Goal: Information Seeking & Learning: Compare options

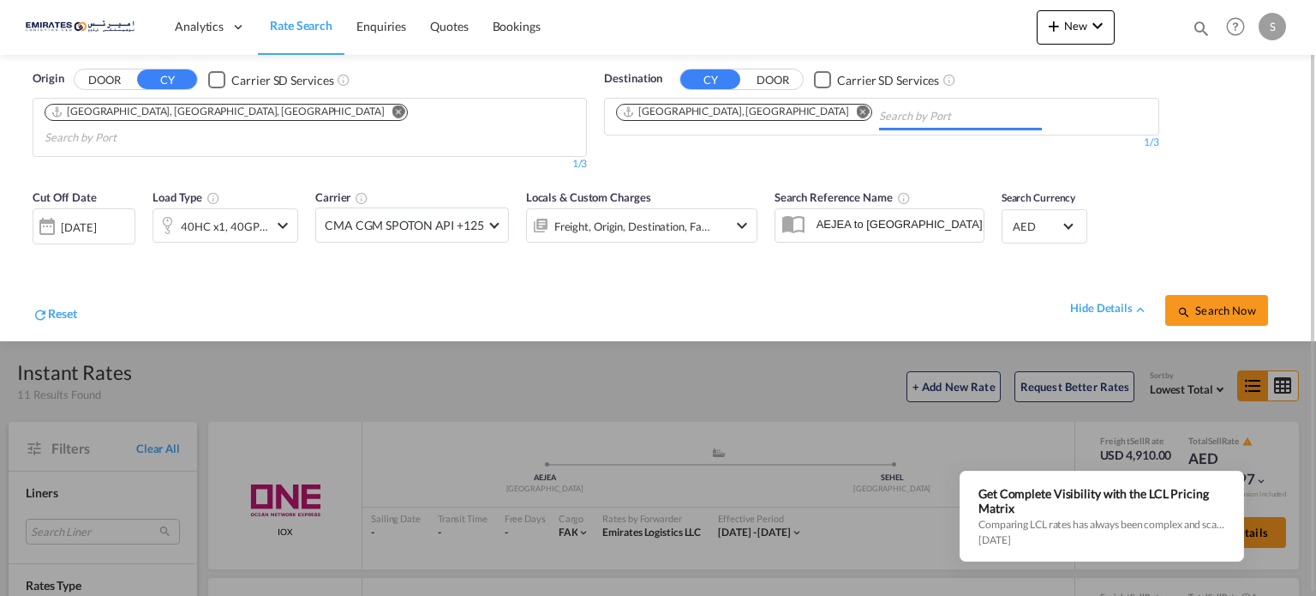
scroll to position [234, 0]
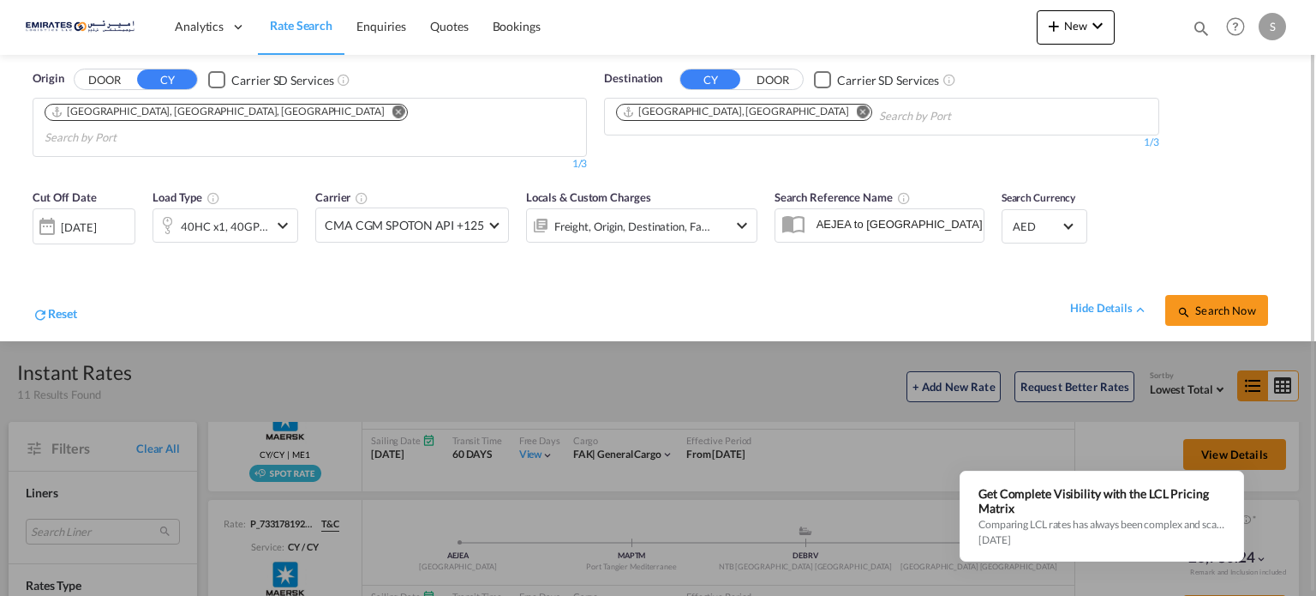
click at [857, 112] on md-icon "Remove" at bounding box center [863, 111] width 13 height 13
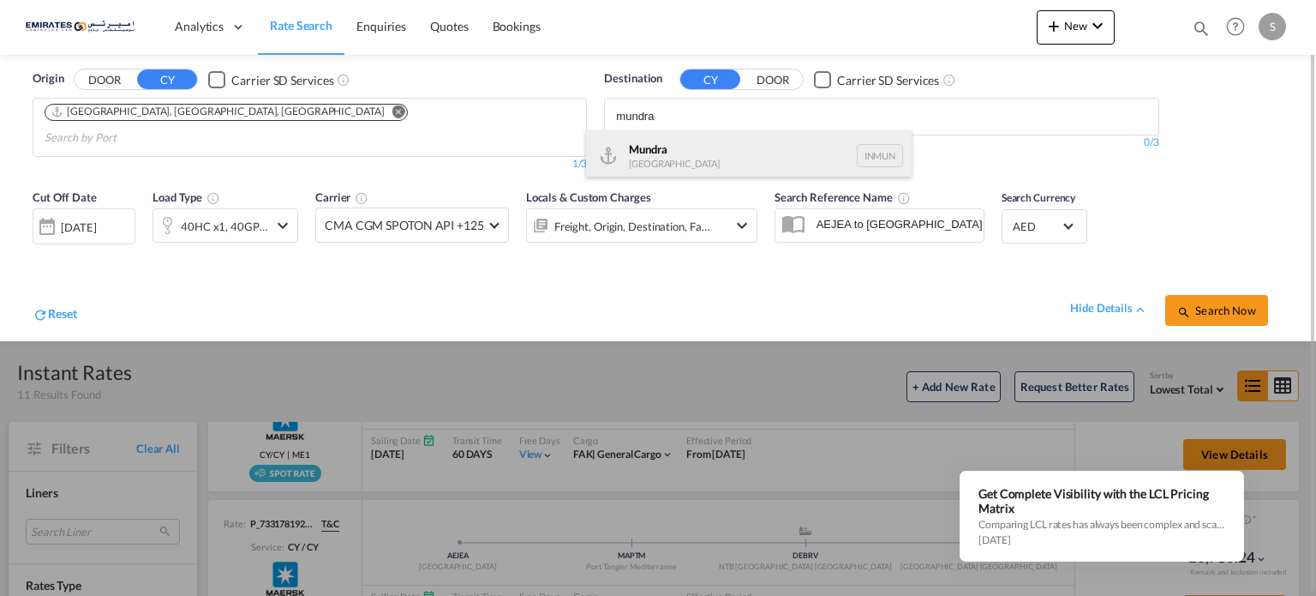
type input "mundra"
click at [636, 157] on div "Mundra [GEOGRAPHIC_DATA] INMUN" at bounding box center [749, 155] width 326 height 51
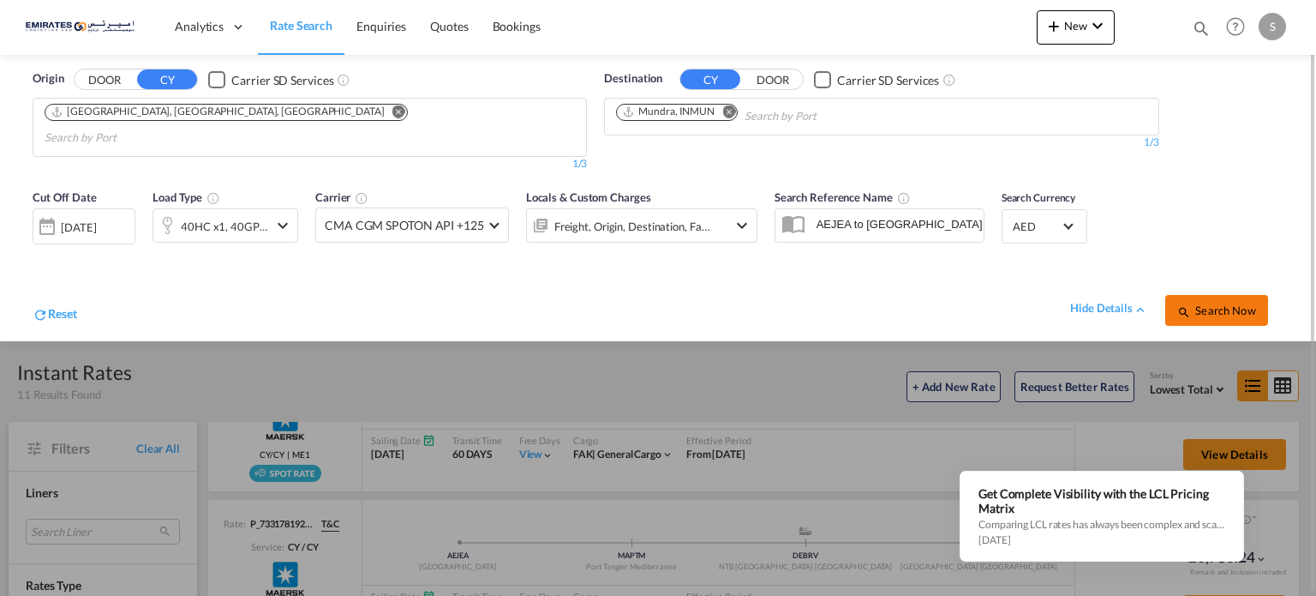
click at [1225, 295] on button "Search Now" at bounding box center [1216, 310] width 103 height 31
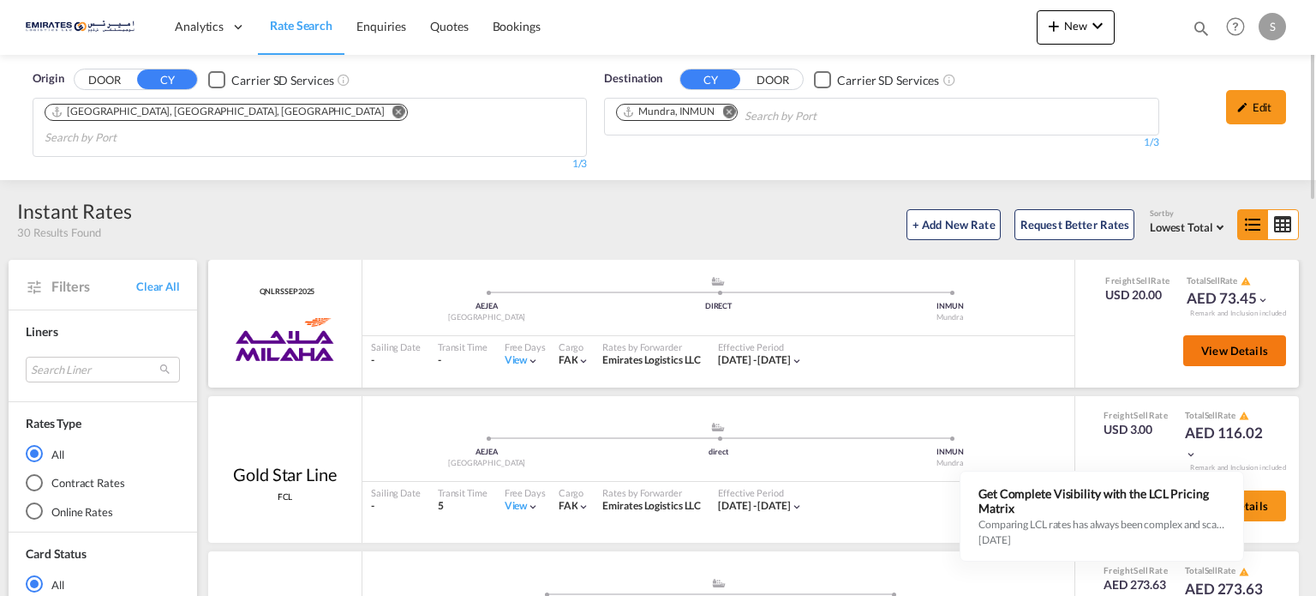
click at [1224, 344] on span "View Details" at bounding box center [1234, 351] width 67 height 14
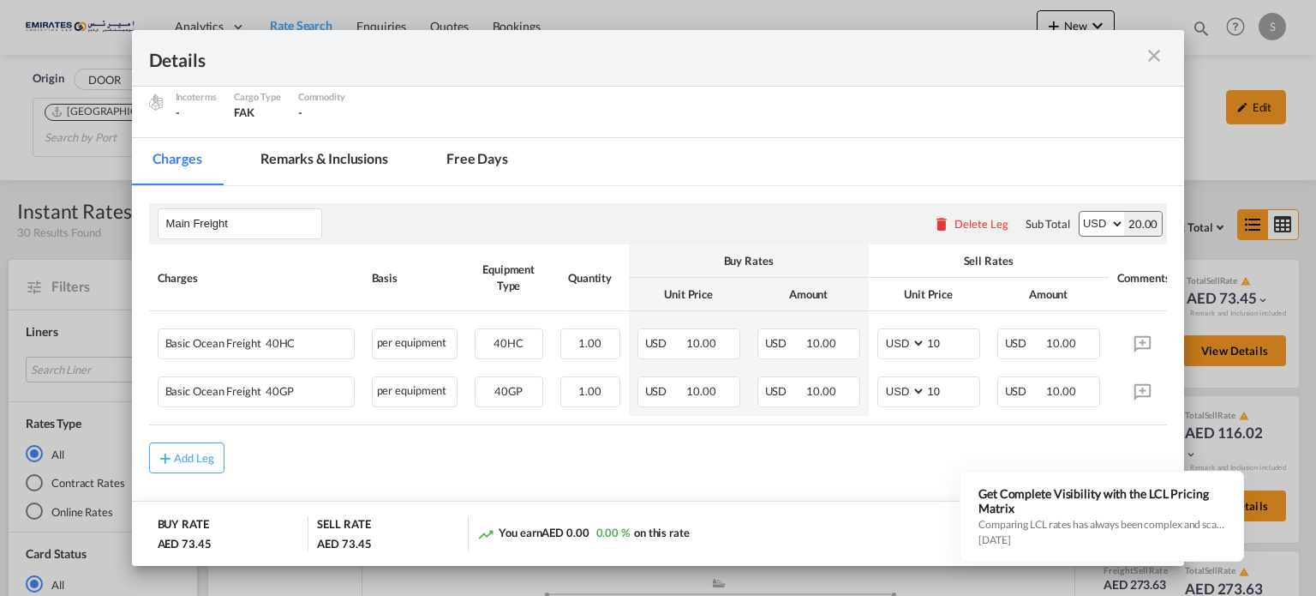
scroll to position [192, 0]
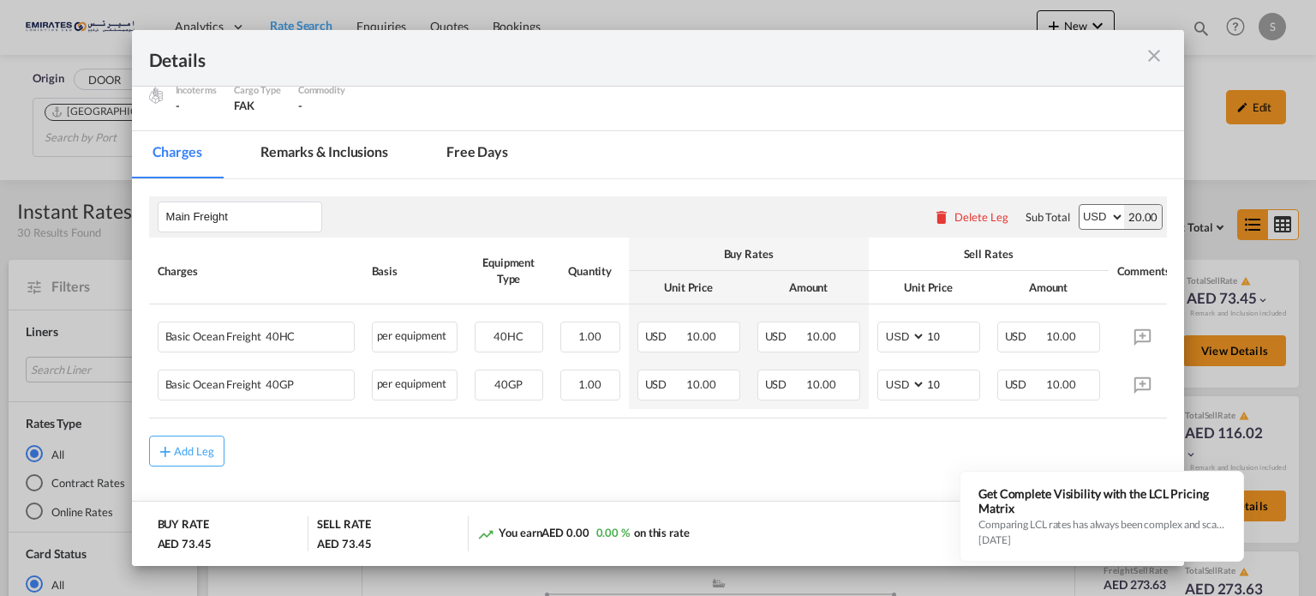
click at [1154, 51] on md-icon "icon-close m-3 fg-AAA8AD cursor" at bounding box center [1154, 55] width 21 height 21
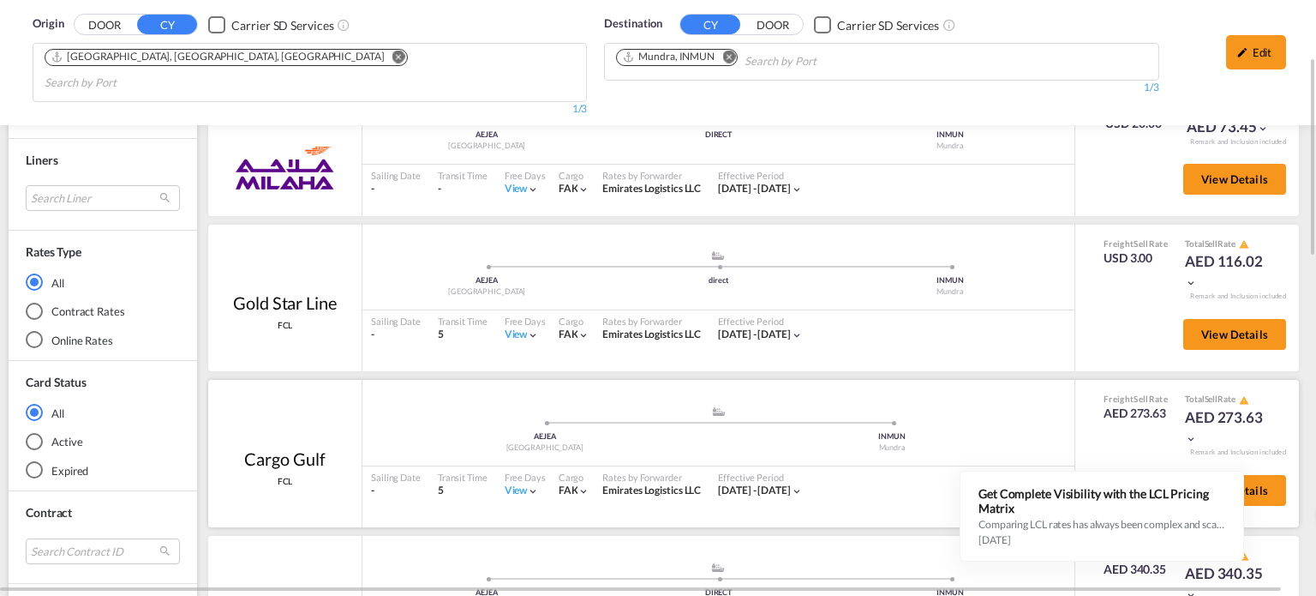
scroll to position [343, 0]
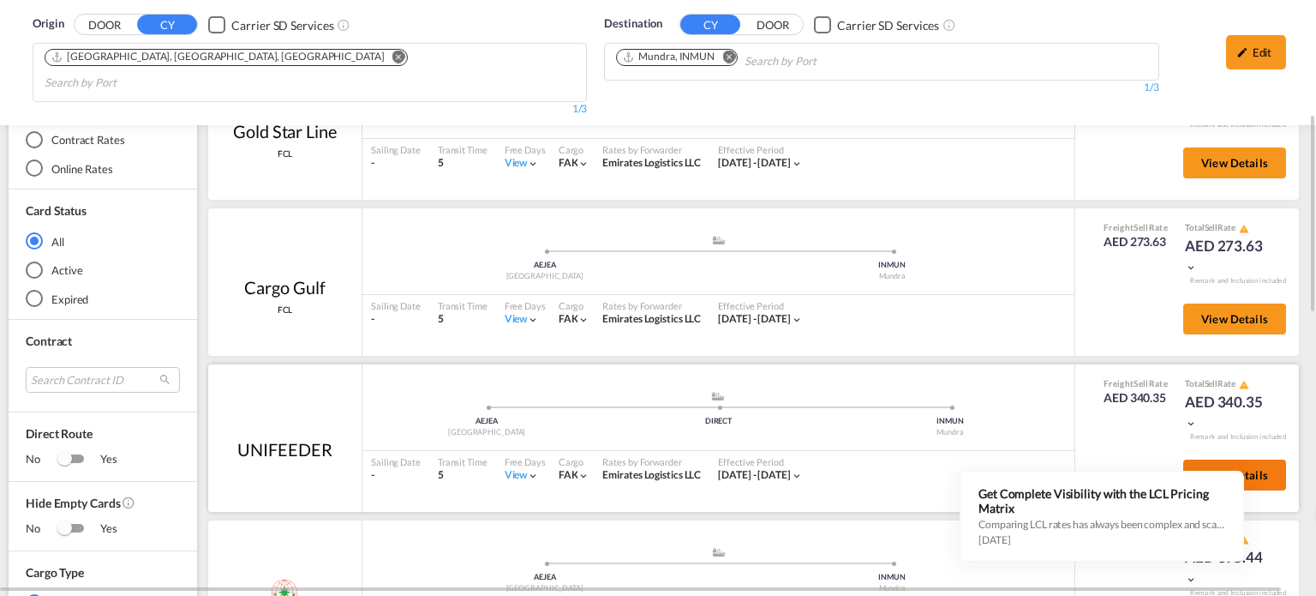
click at [1235, 468] on span "View Details" at bounding box center [1234, 475] width 67 height 14
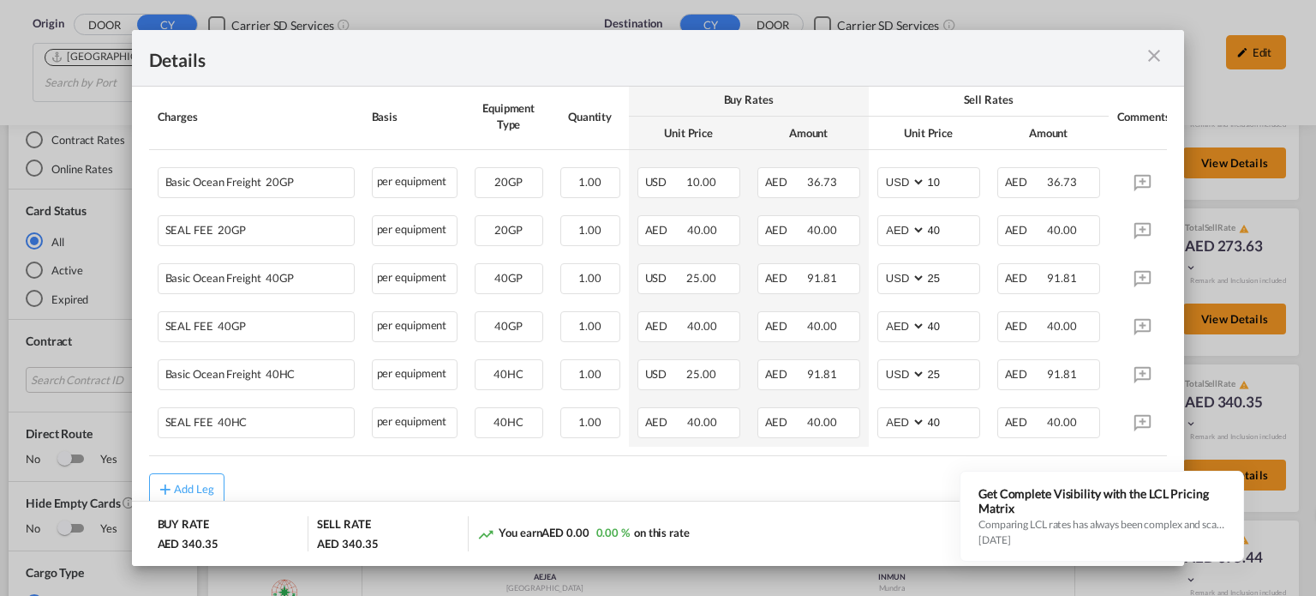
click at [1154, 54] on md-icon "icon-close m-3 fg-AAA8AD cursor" at bounding box center [1154, 55] width 21 height 21
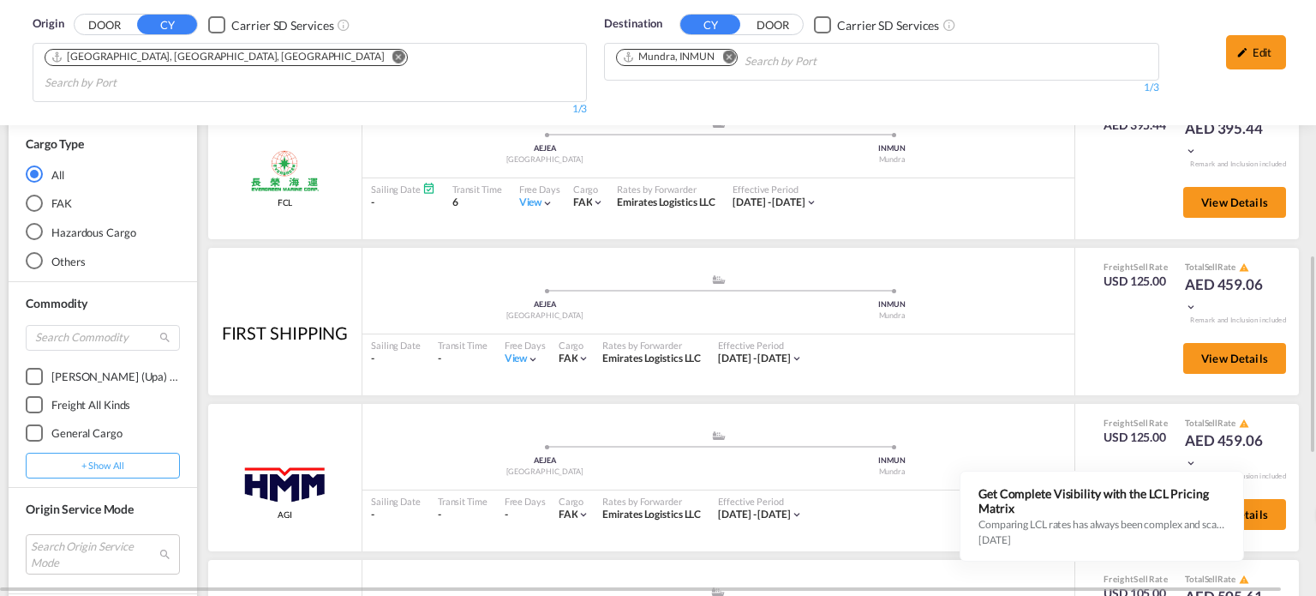
scroll to position [943, 0]
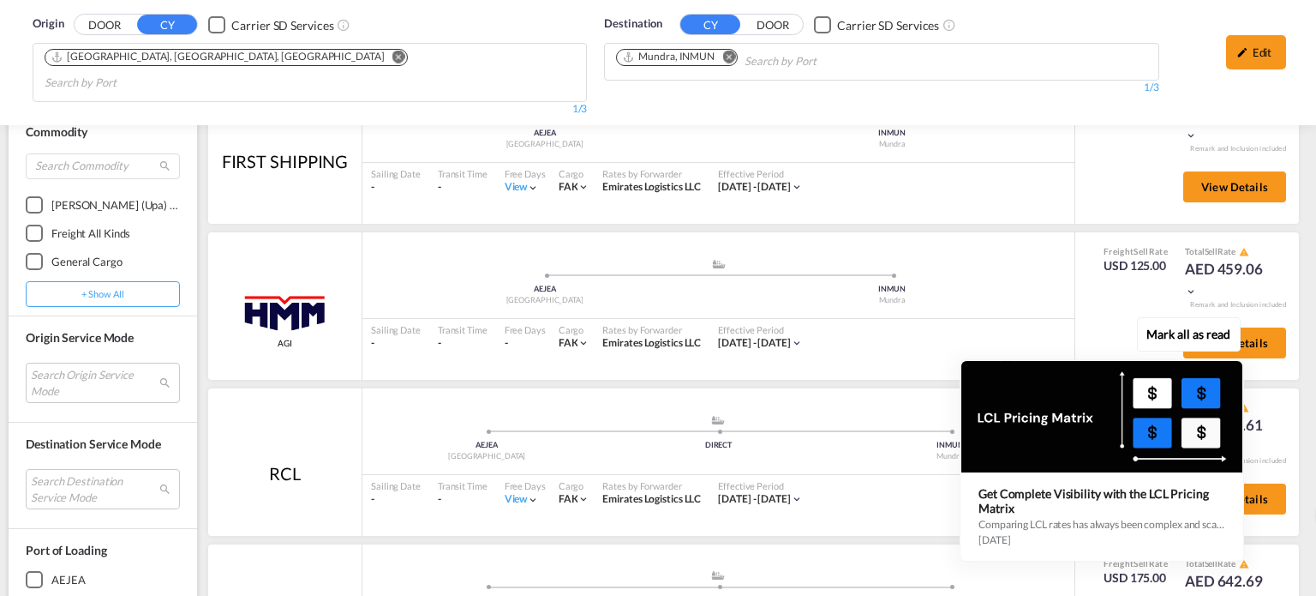
click at [1254, 465] on div "Mark all as read Get Complete Visibility with the LCL Pricing Matrix Comparing …" at bounding box center [1106, 443] width 310 height 237
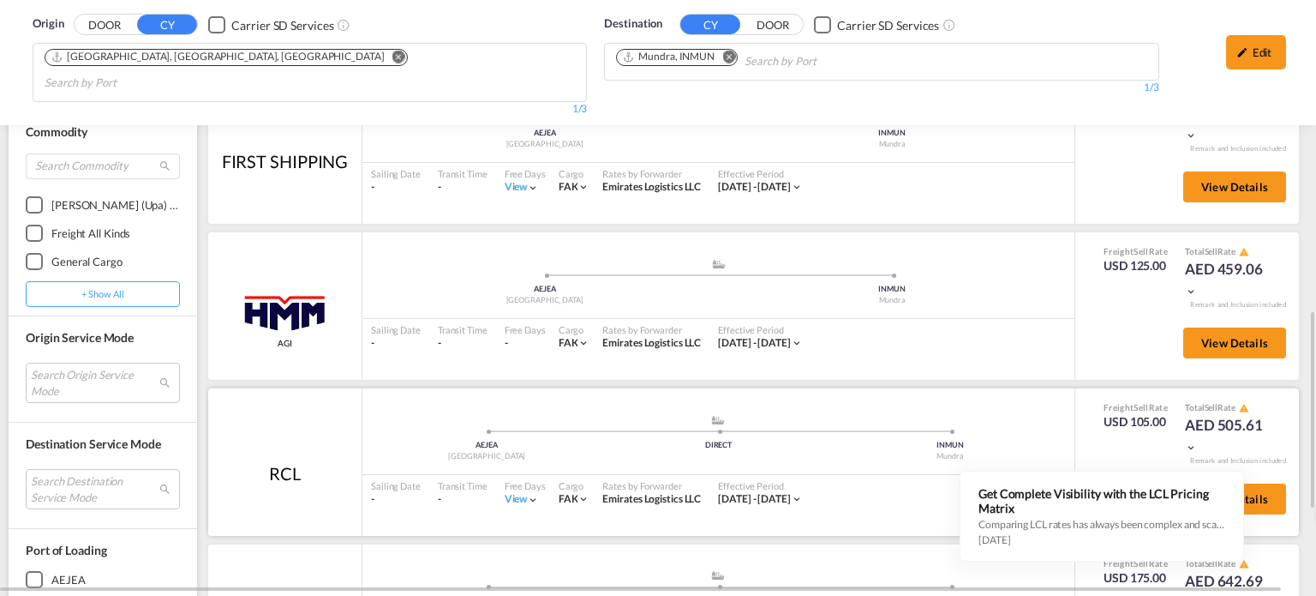
scroll to position [1028, 0]
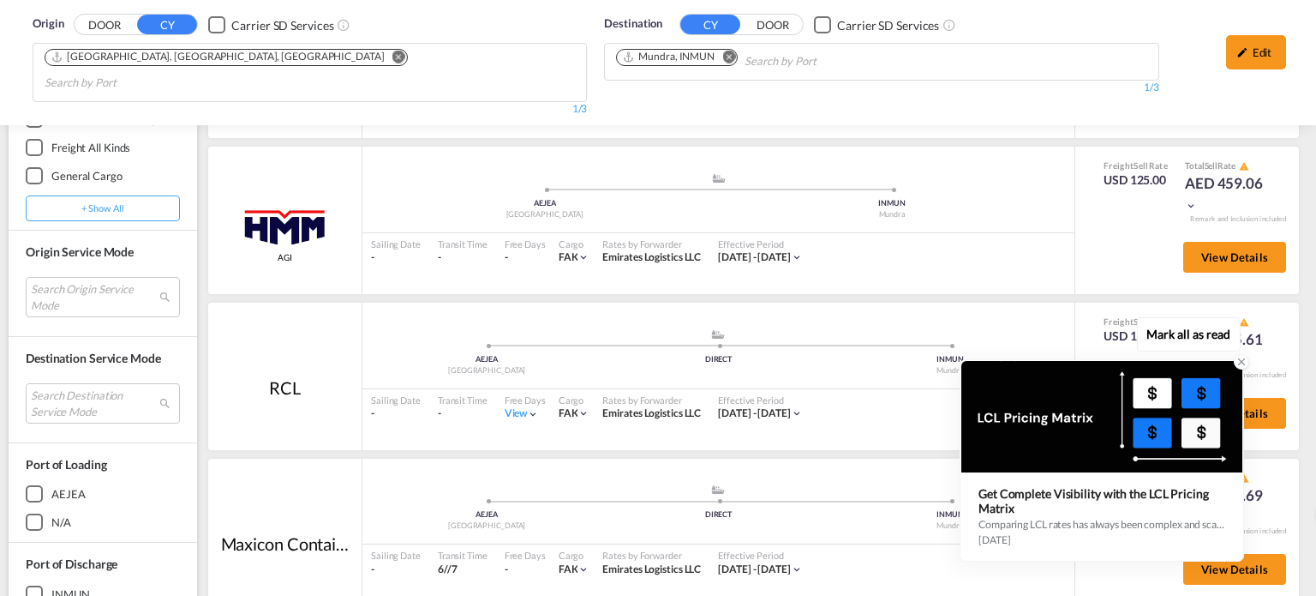
click at [1246, 361] on icon at bounding box center [1242, 362] width 12 height 12
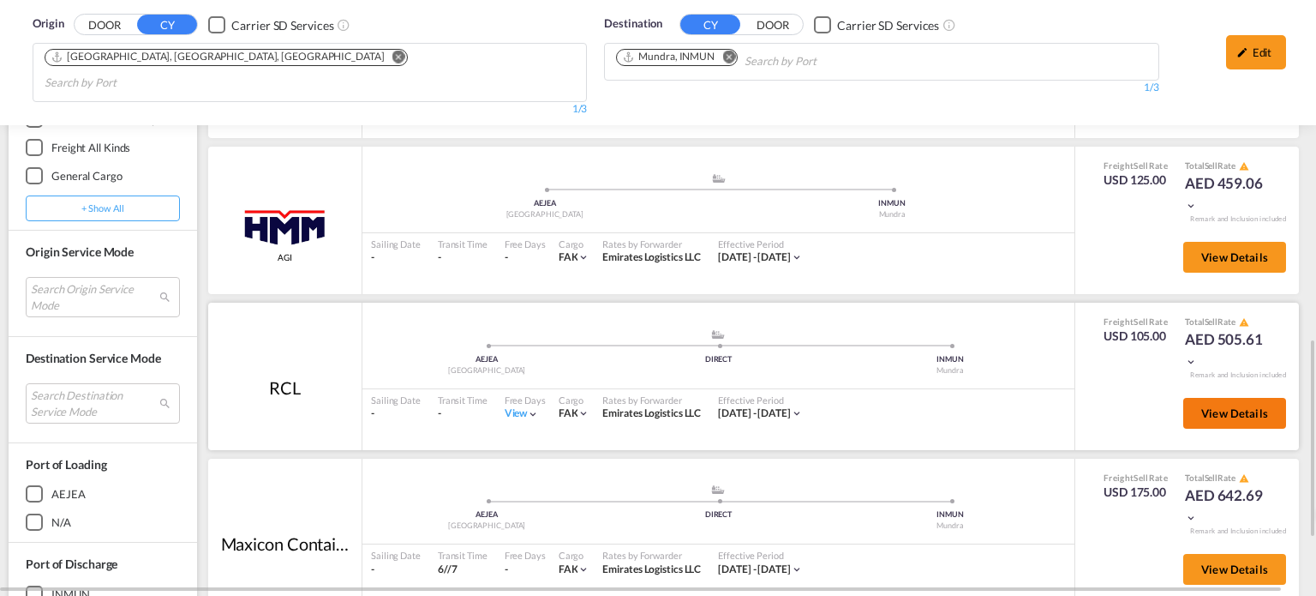
click at [1201, 406] on span "View Details" at bounding box center [1234, 413] width 67 height 14
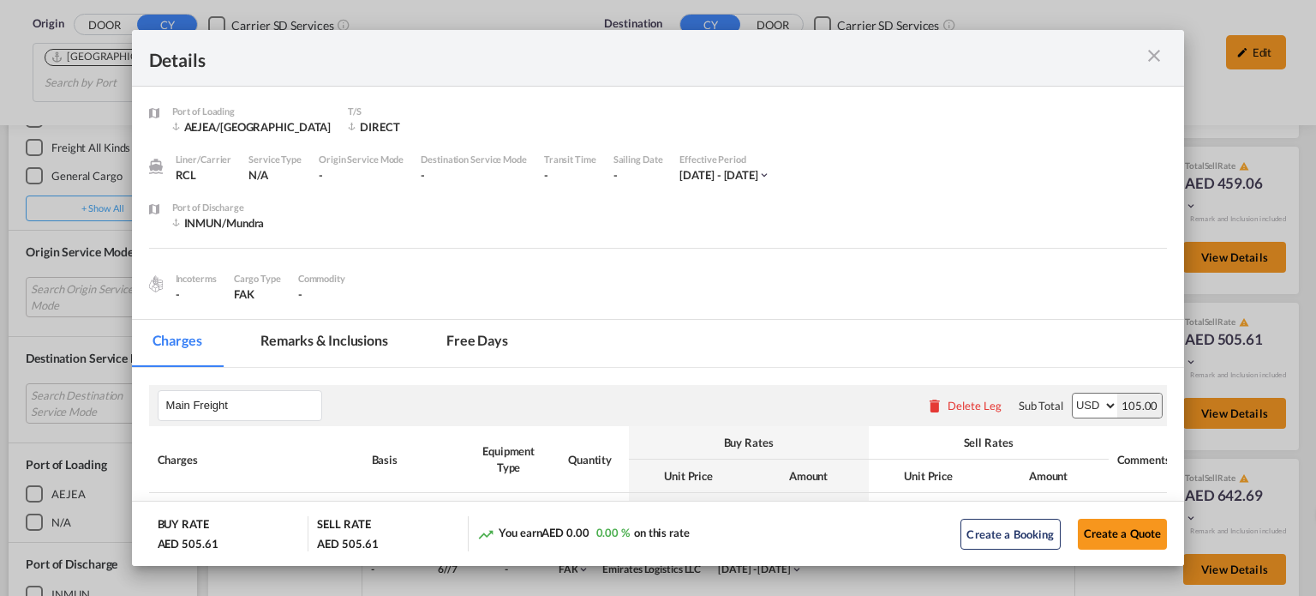
scroll to position [257, 0]
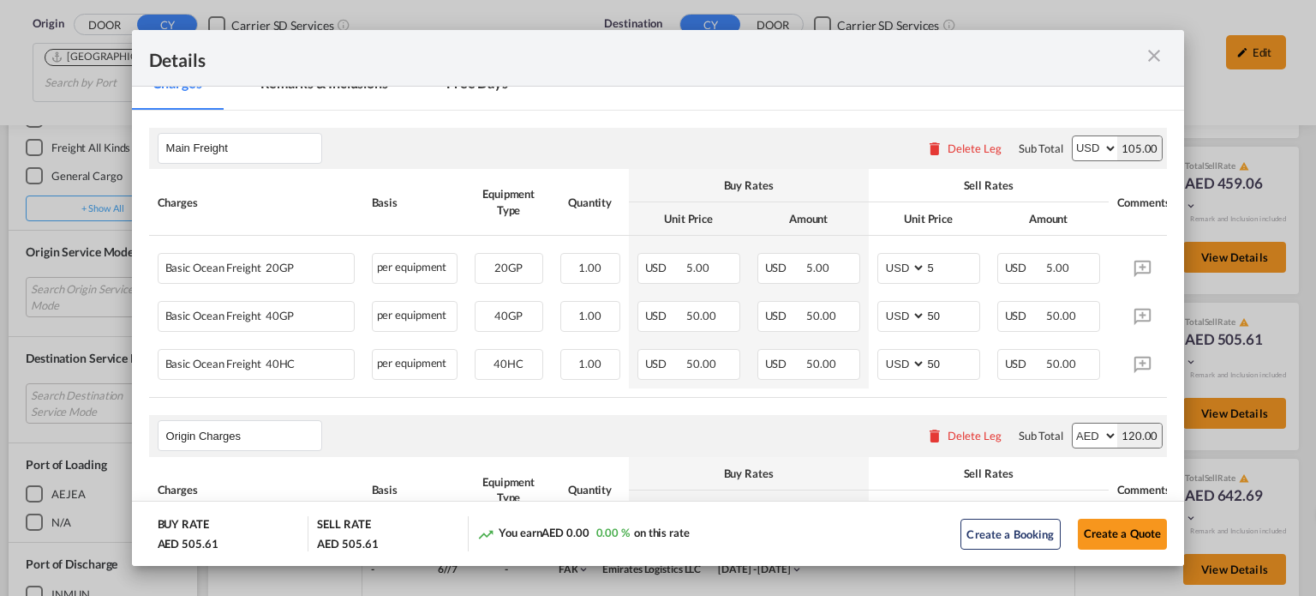
click at [1150, 52] on md-icon "icon-close m-3 fg-AAA8AD cursor" at bounding box center [1154, 55] width 21 height 21
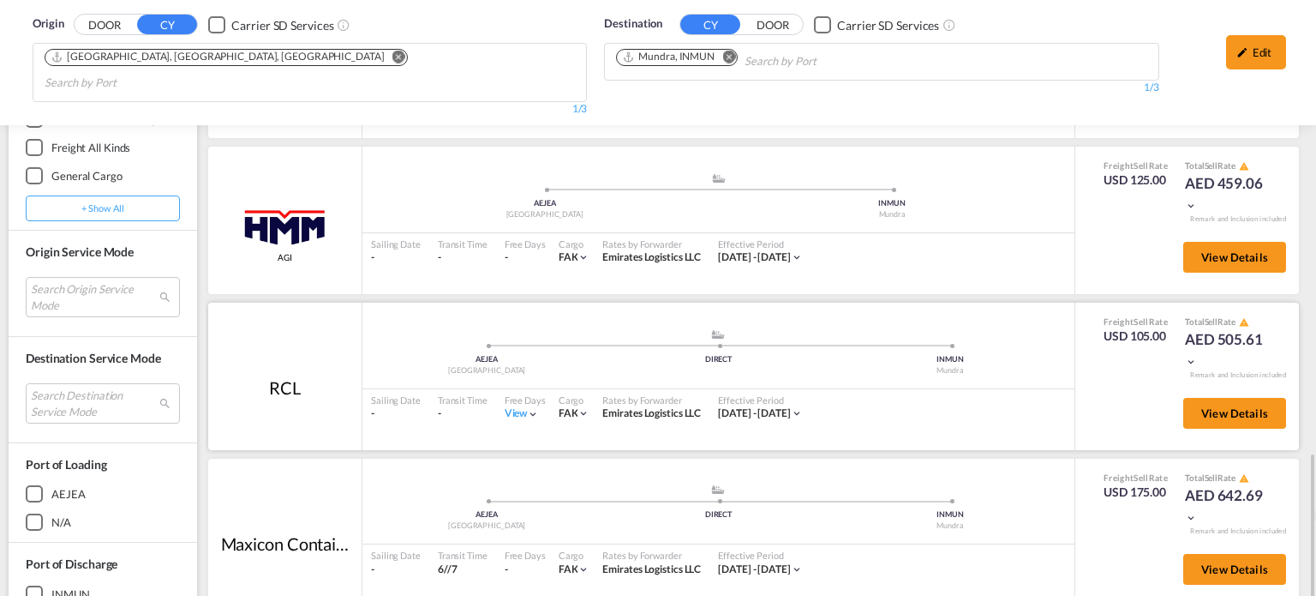
scroll to position [1114, 0]
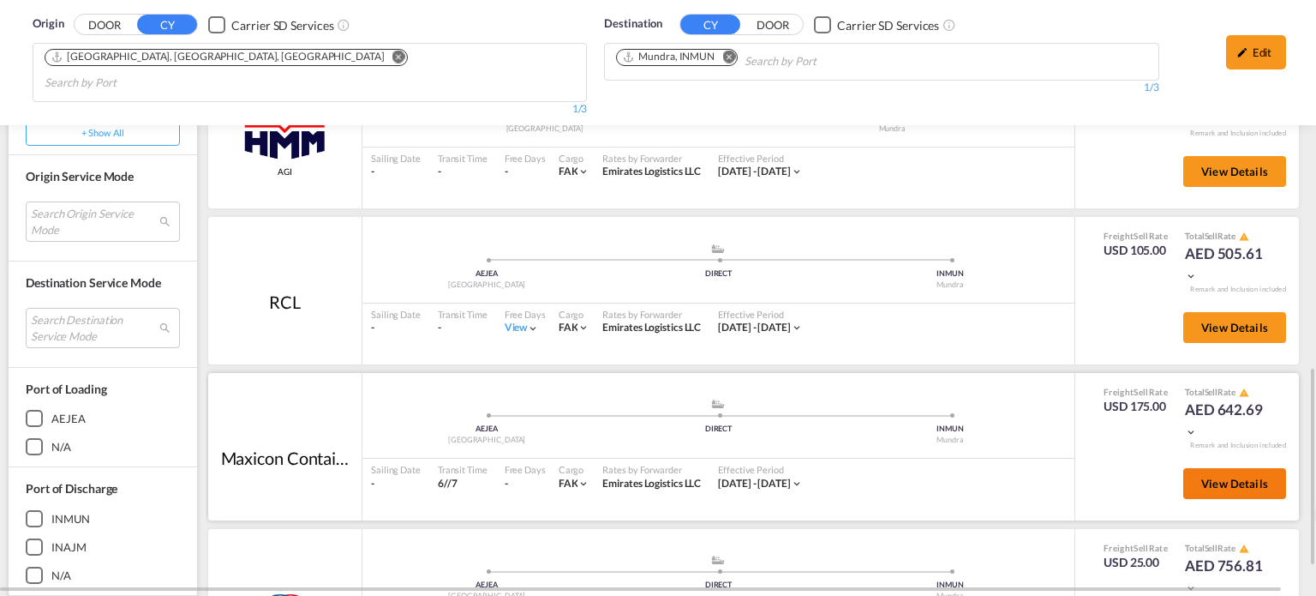
click at [1188, 468] on button "View Details" at bounding box center [1234, 483] width 103 height 31
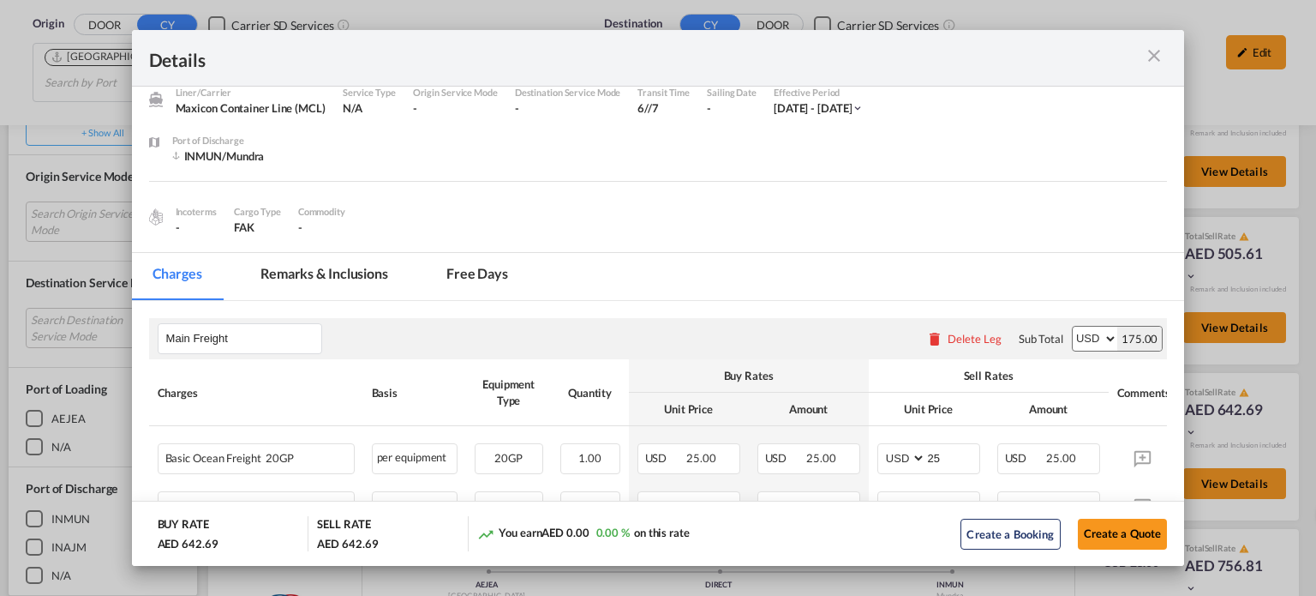
scroll to position [171, 0]
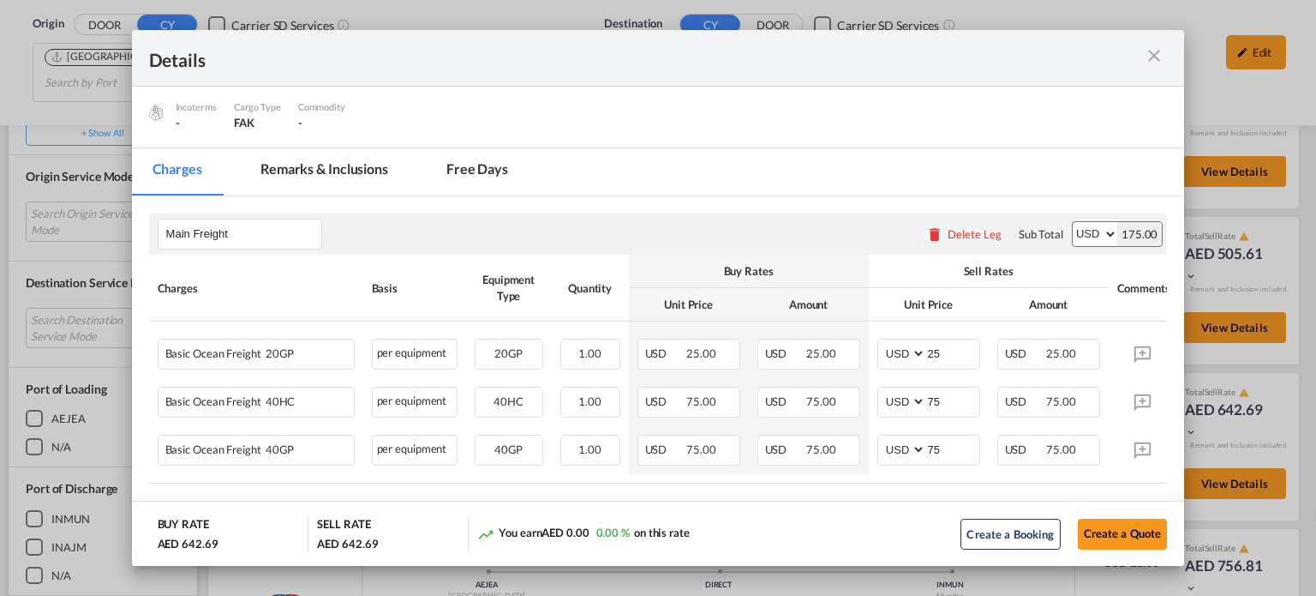
click at [1155, 53] on md-icon "icon-close m-3 fg-AAA8AD cursor" at bounding box center [1154, 55] width 21 height 21
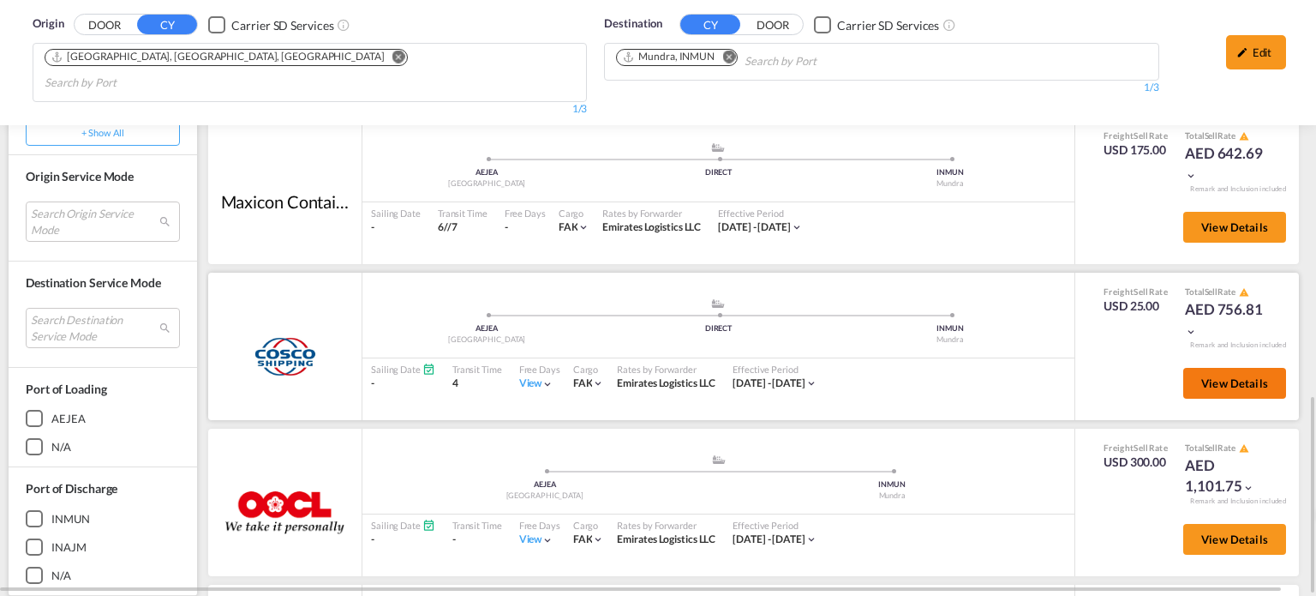
click at [1242, 376] on span "View Details" at bounding box center [1234, 383] width 67 height 14
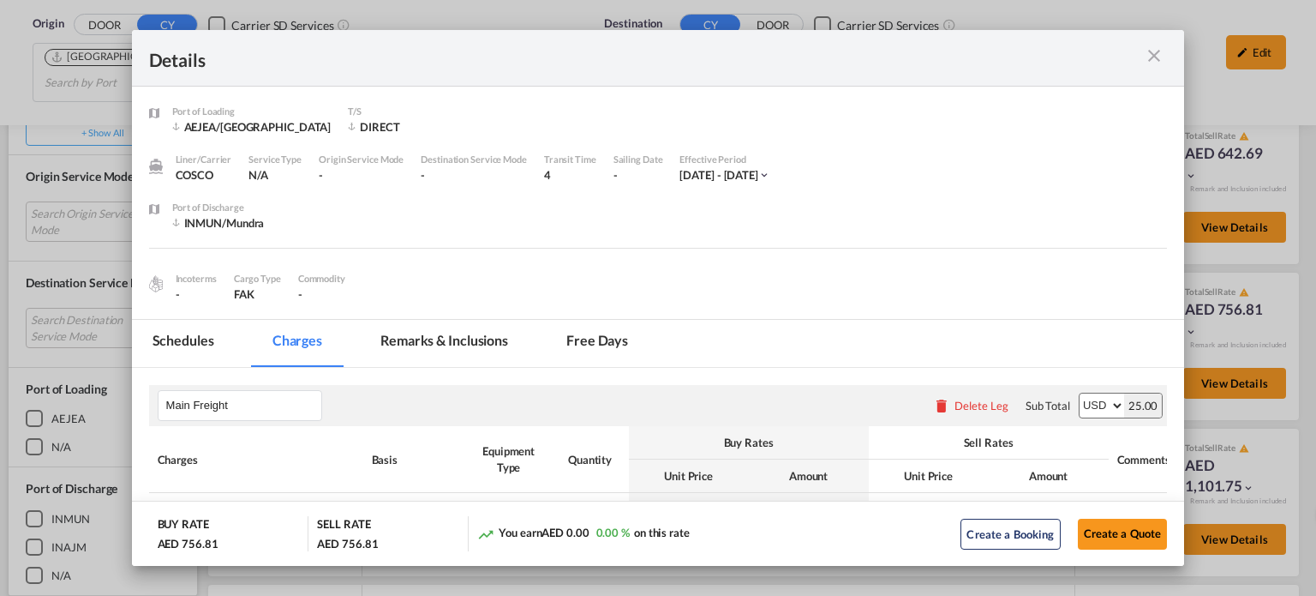
scroll to position [257, 0]
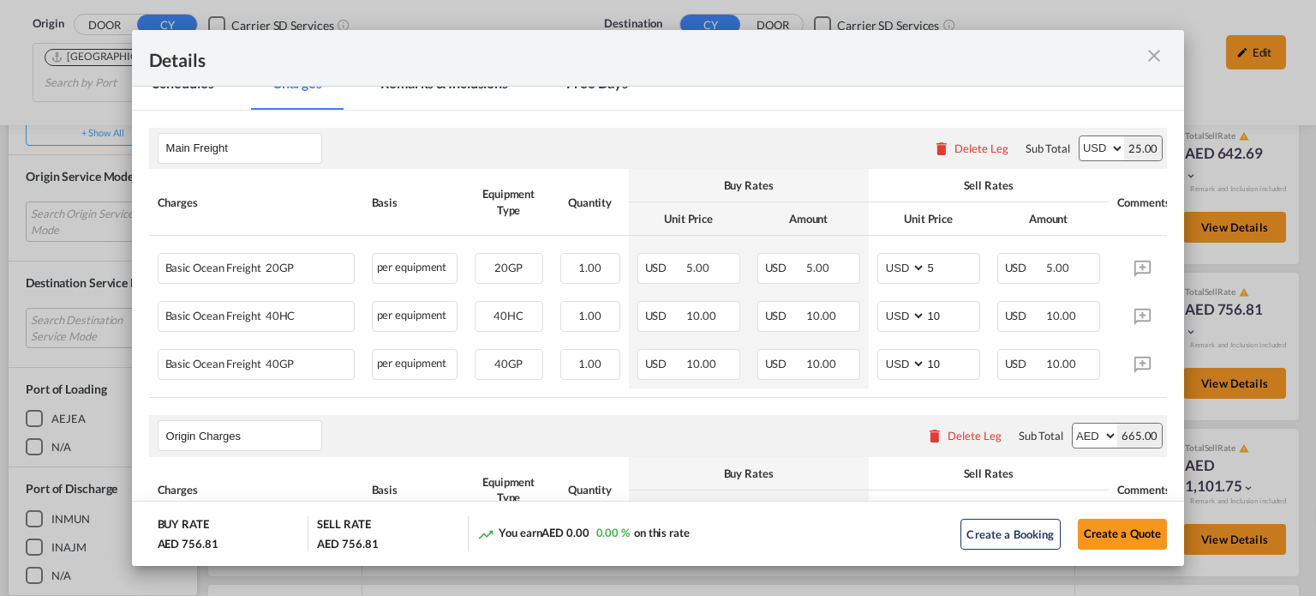
click at [1150, 57] on md-icon "icon-close m-3 fg-AAA8AD cursor" at bounding box center [1154, 55] width 21 height 21
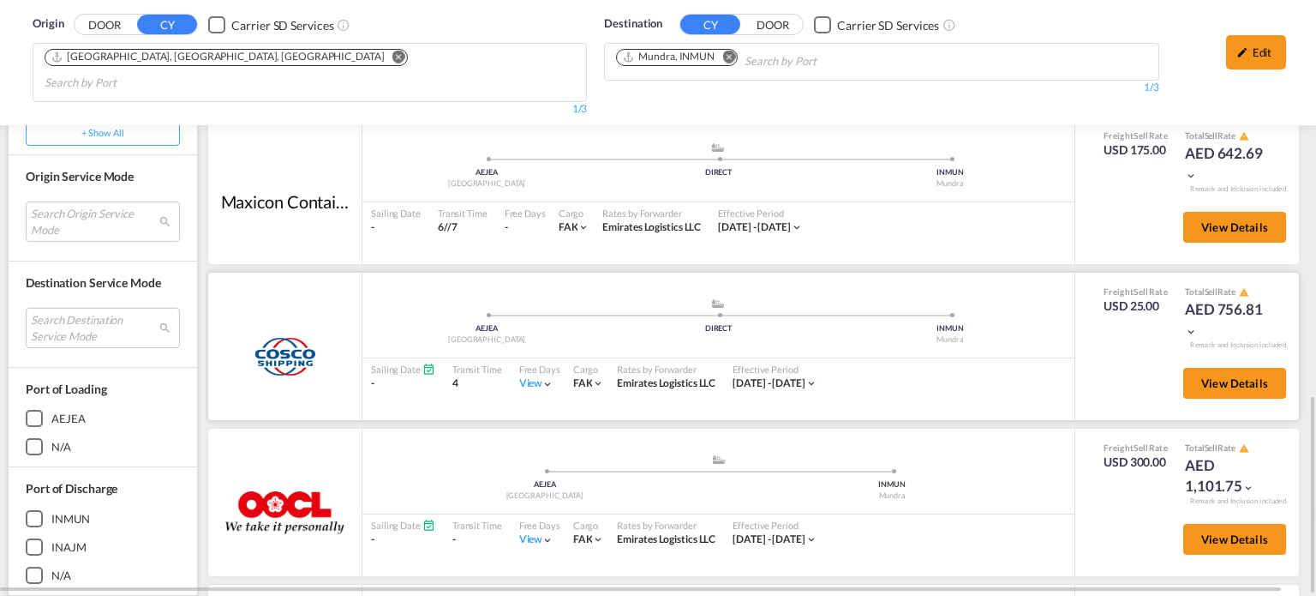
click at [542, 378] on md-icon "icon-chevron-down" at bounding box center [548, 384] width 12 height 12
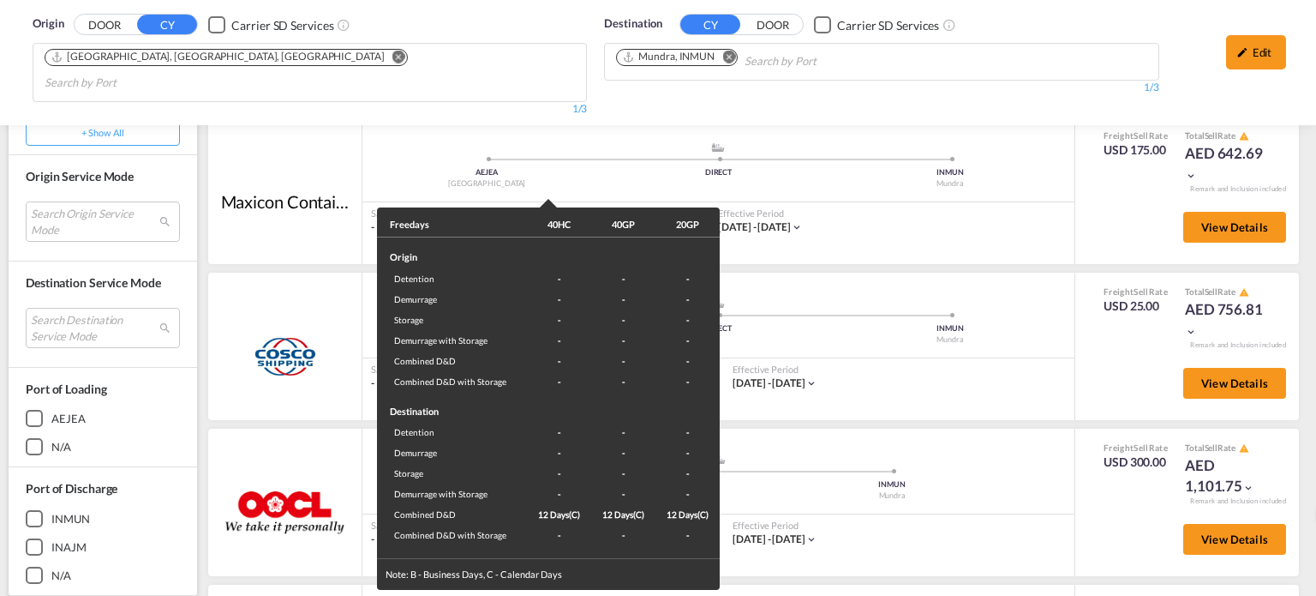
click at [836, 383] on div "Freedays 40HC 40GP 20GP Origin Detention - - - Demurrage - - - Storage - - - De…" at bounding box center [658, 298] width 1316 height 596
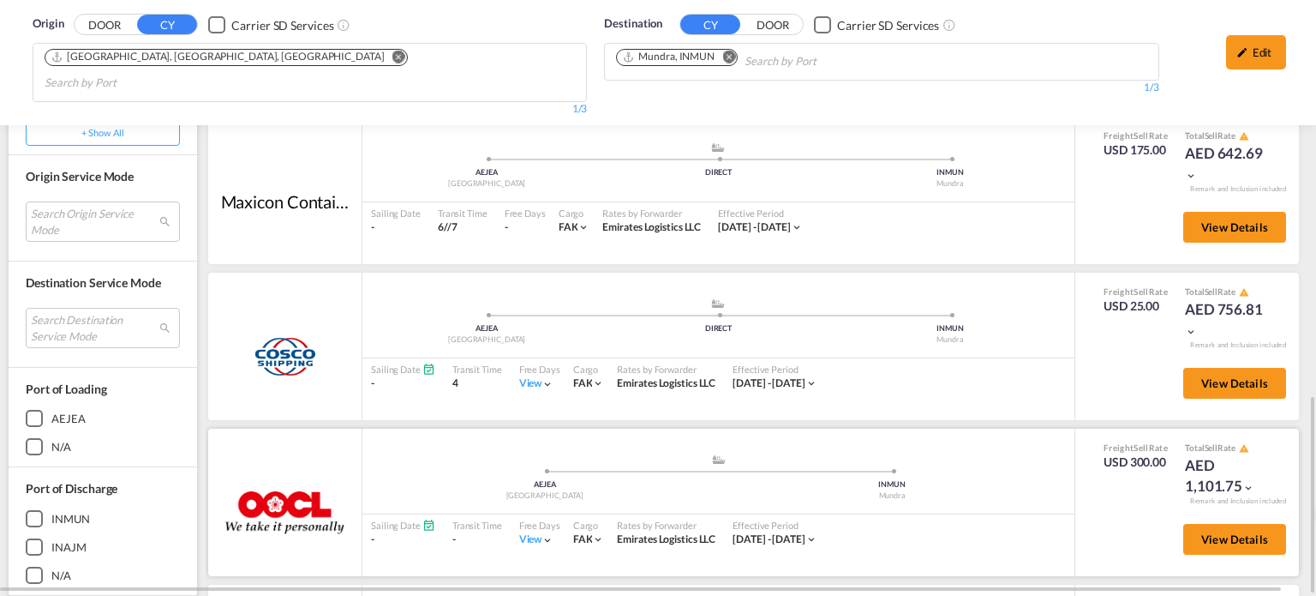
click at [519, 532] on div "View" at bounding box center [536, 539] width 35 height 15
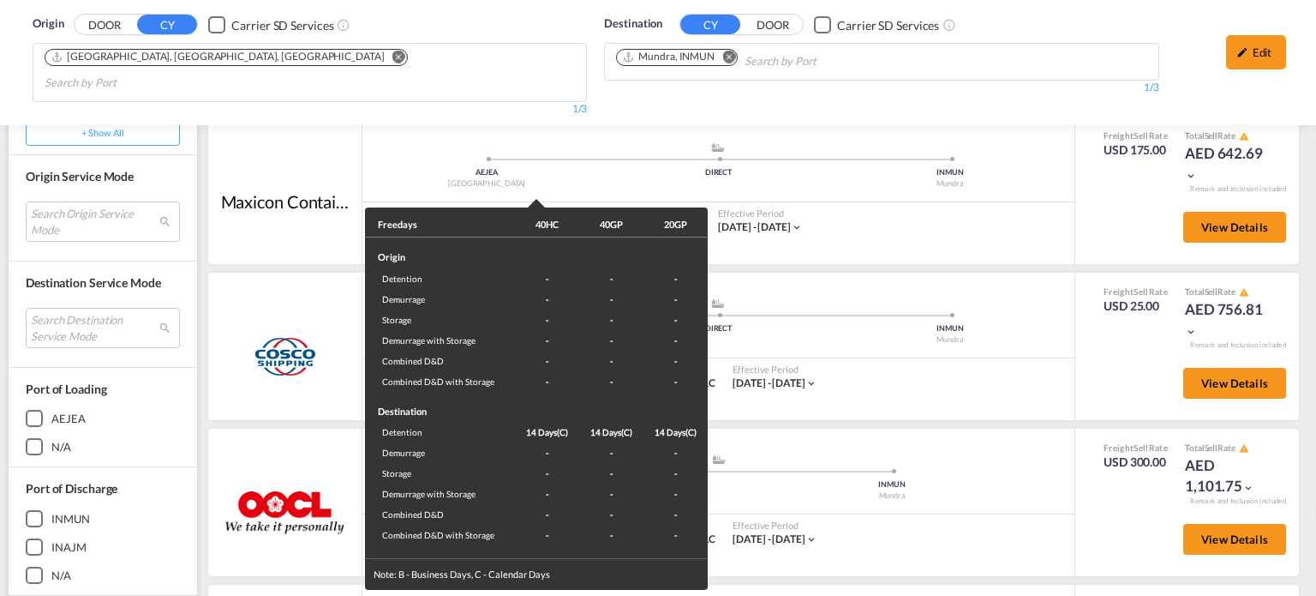
click at [968, 474] on div "Freedays 40HC 40GP 20GP Origin Detention - - - Demurrage - - - Storage - - - De…" at bounding box center [658, 298] width 1316 height 596
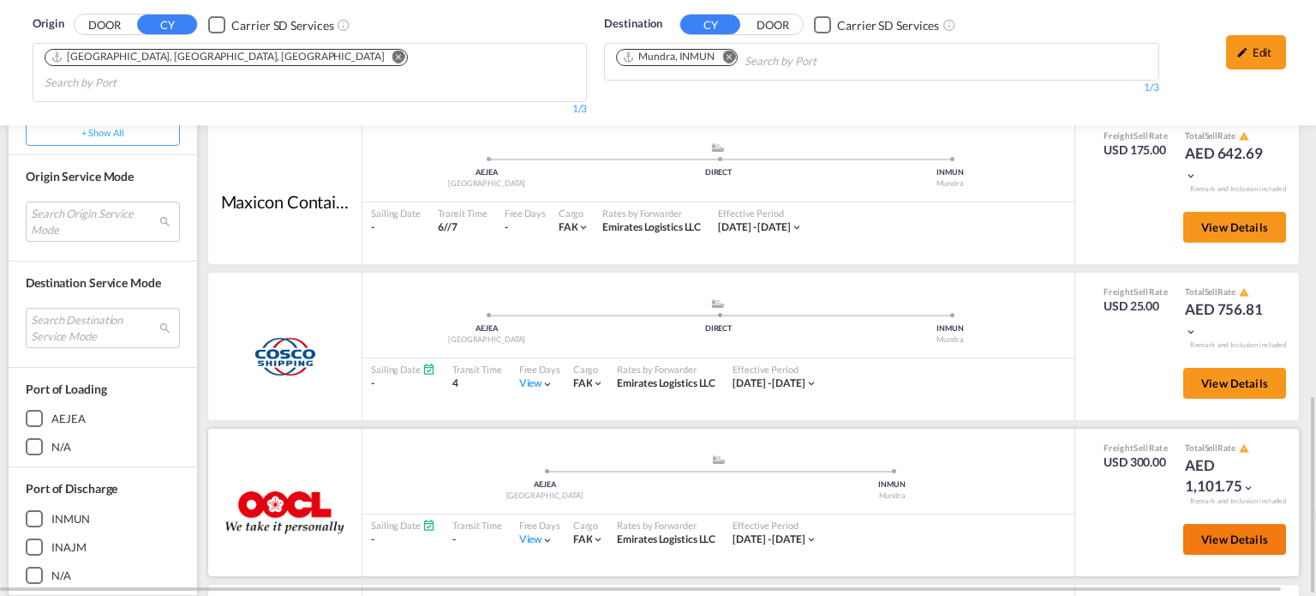
click at [1201, 532] on span "View Details" at bounding box center [1234, 539] width 67 height 14
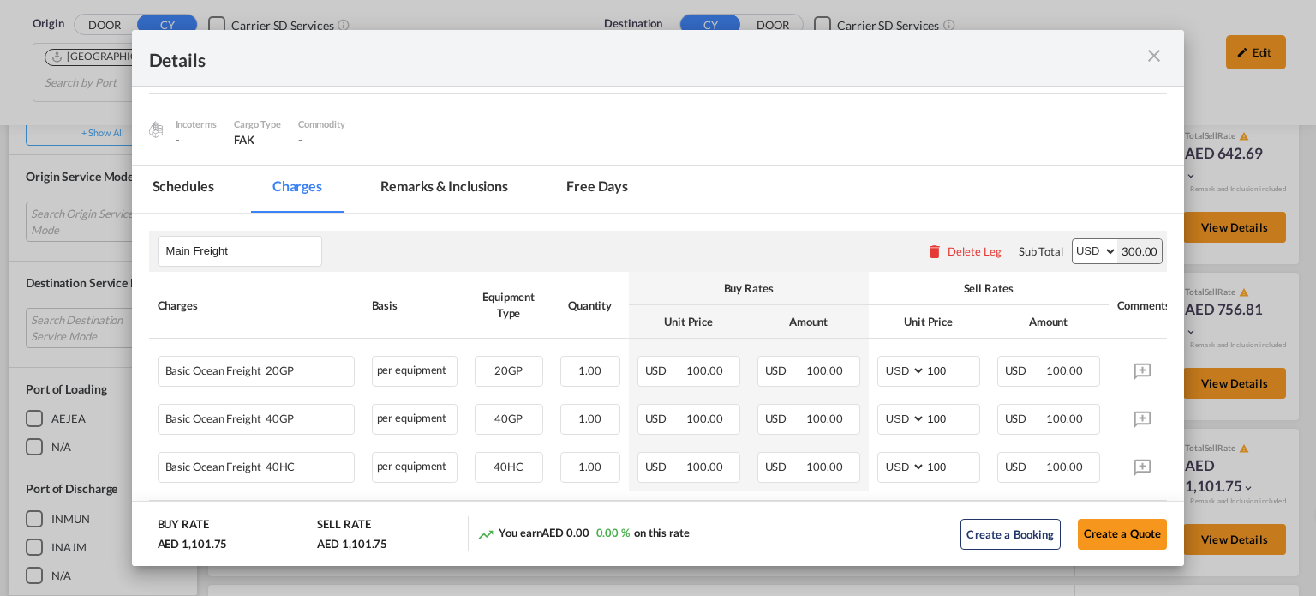
scroll to position [240, 0]
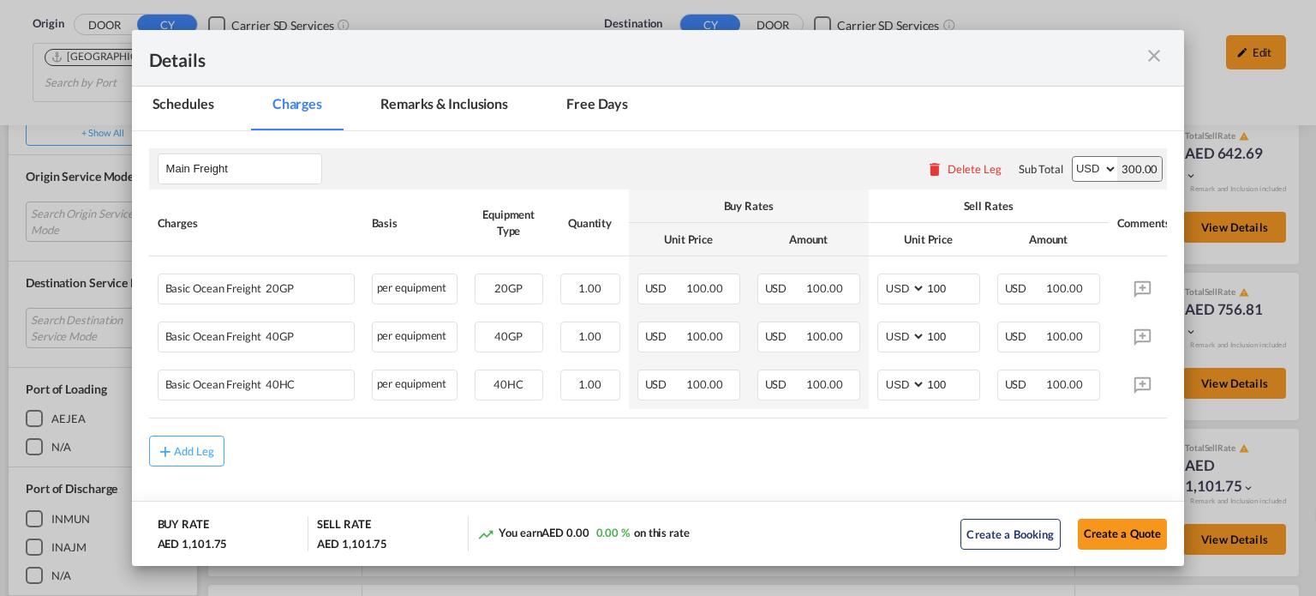
click at [1159, 58] on md-icon "icon-close m-3 fg-AAA8AD cursor" at bounding box center [1154, 55] width 21 height 21
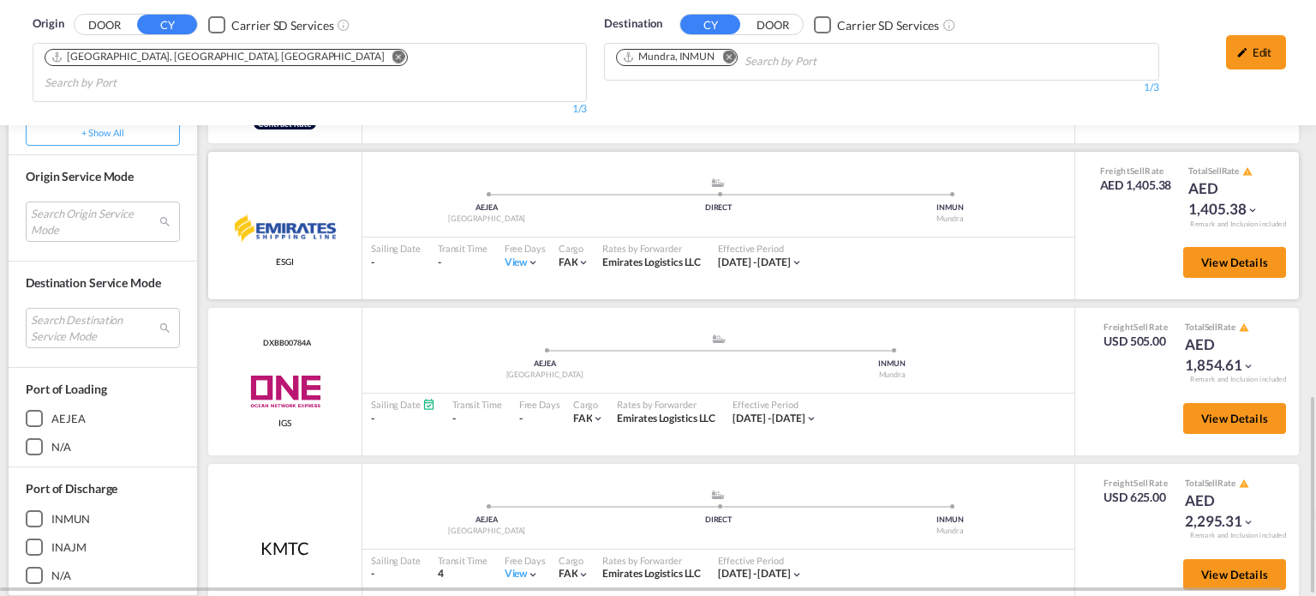
scroll to position [857, 0]
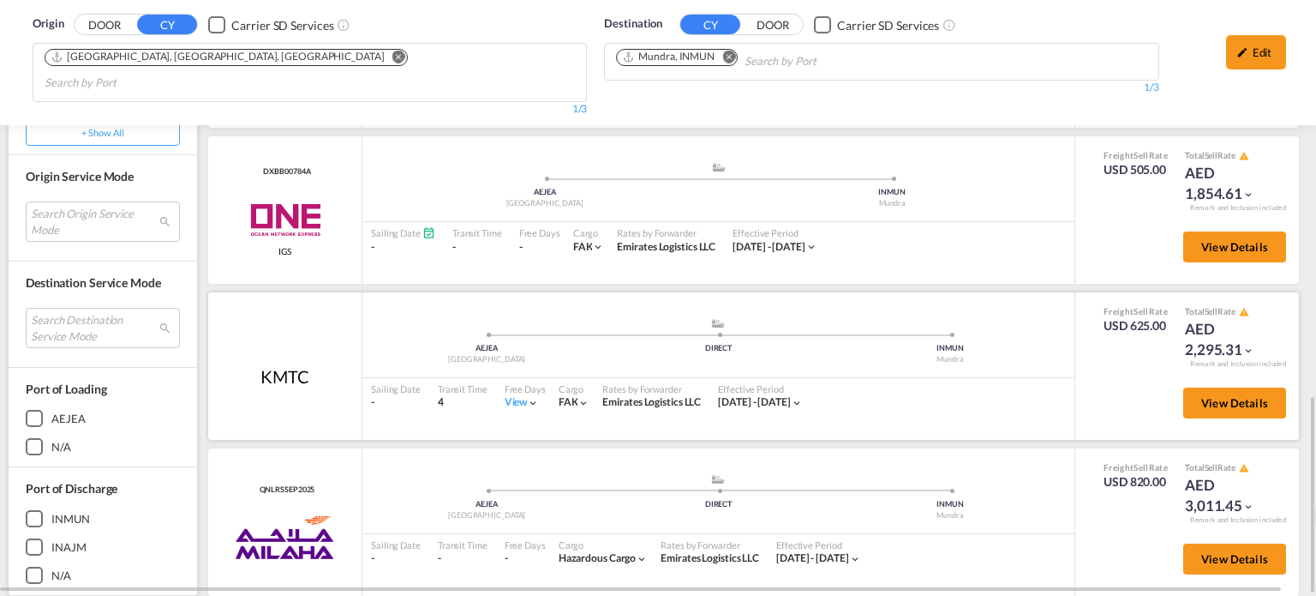
click at [512, 395] on div "View" at bounding box center [522, 402] width 35 height 15
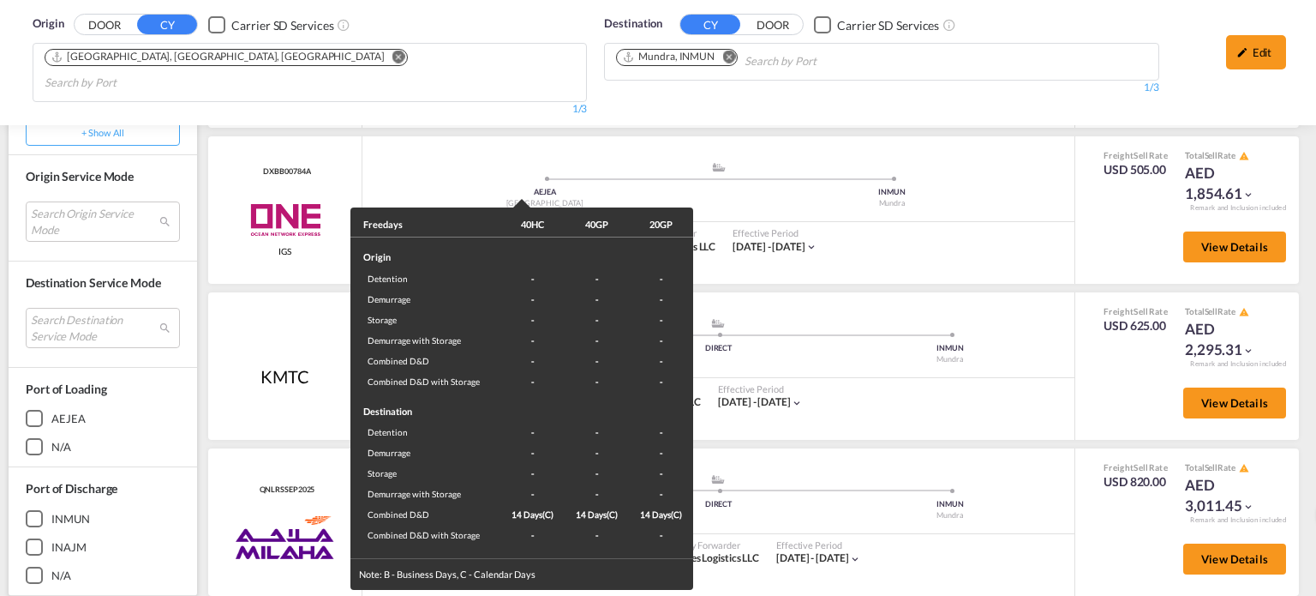
click at [989, 409] on div "Freedays 40HC 40GP 20GP Origin Detention - - - Demurrage - - - Storage - - - De…" at bounding box center [658, 298] width 1316 height 596
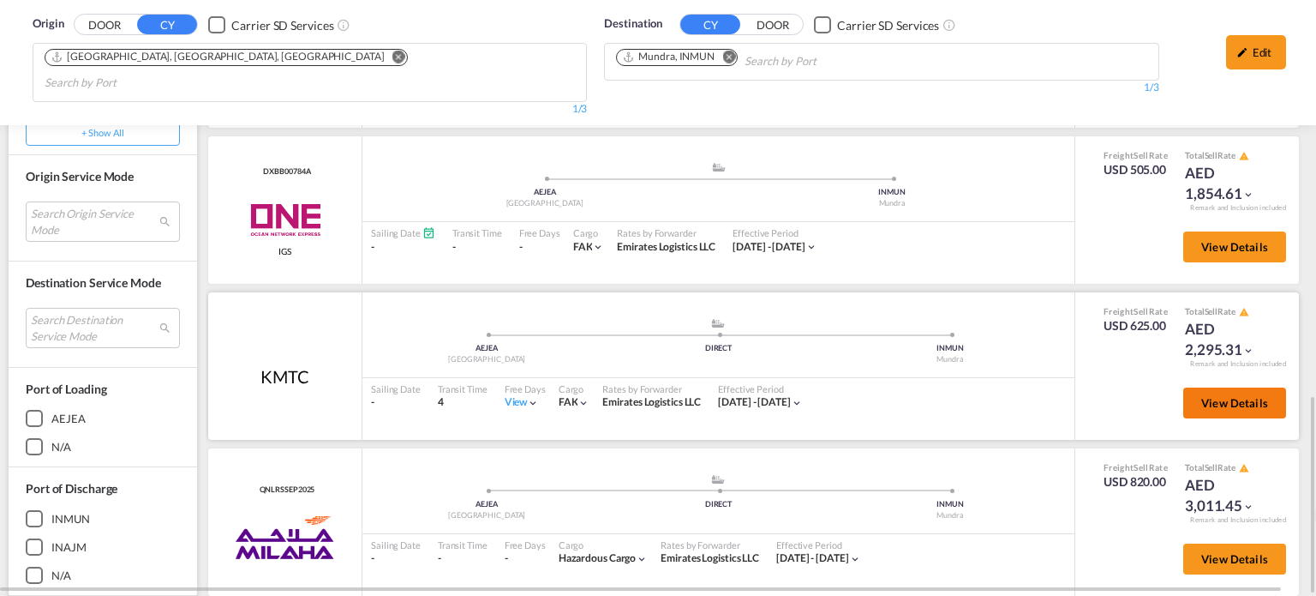
click at [1237, 396] on span "View Details" at bounding box center [1234, 403] width 67 height 14
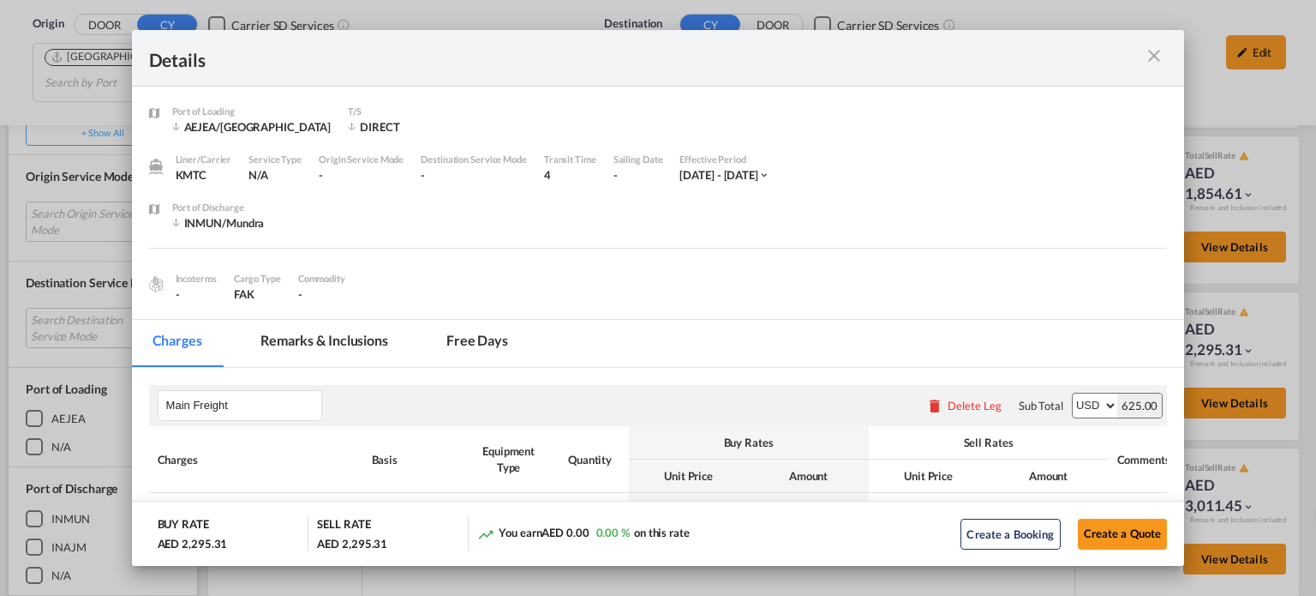
scroll to position [240, 0]
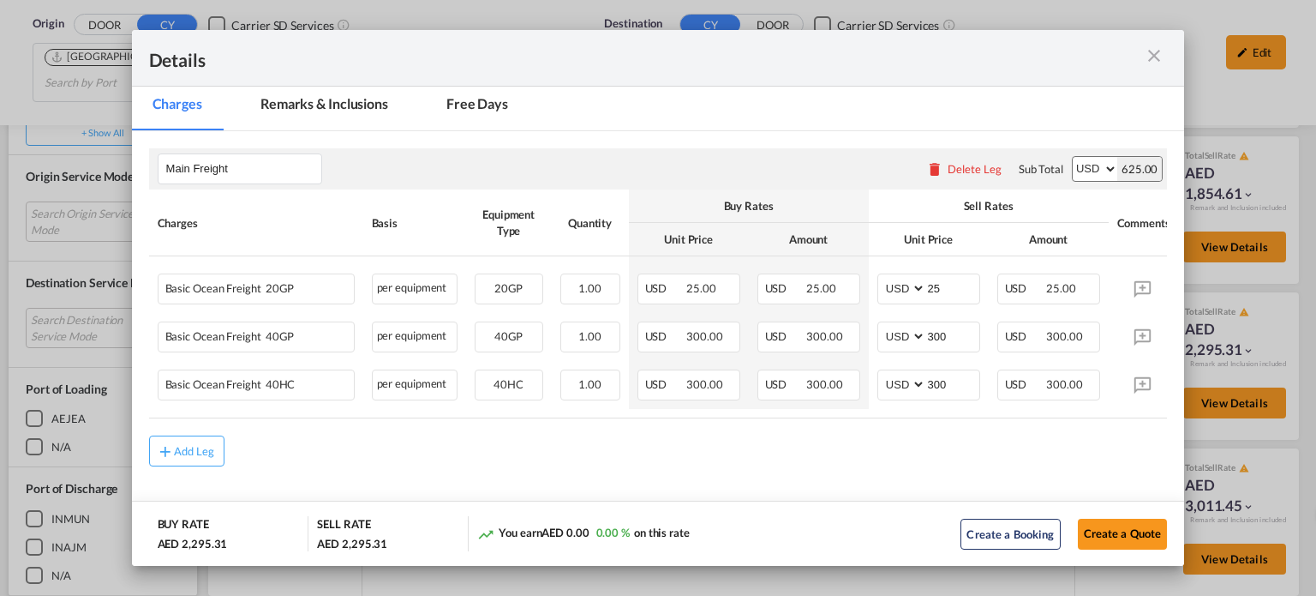
click at [1159, 63] on md-icon "icon-close m-3 fg-AAA8AD cursor" at bounding box center [1154, 55] width 21 height 21
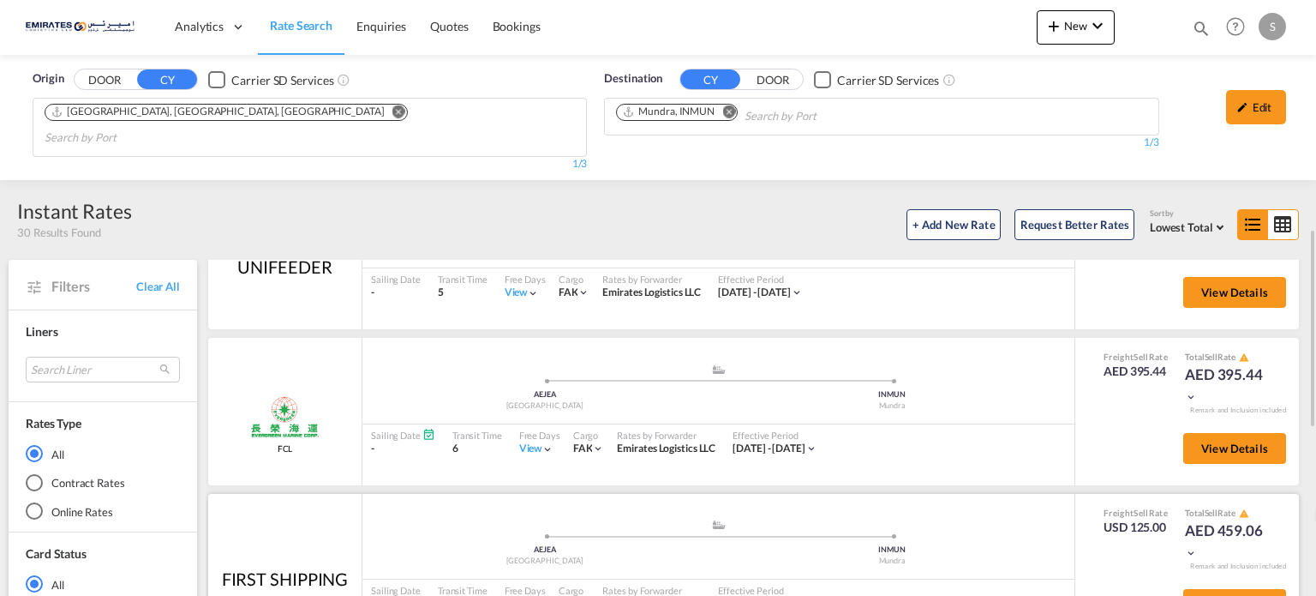
scroll to position [171, 0]
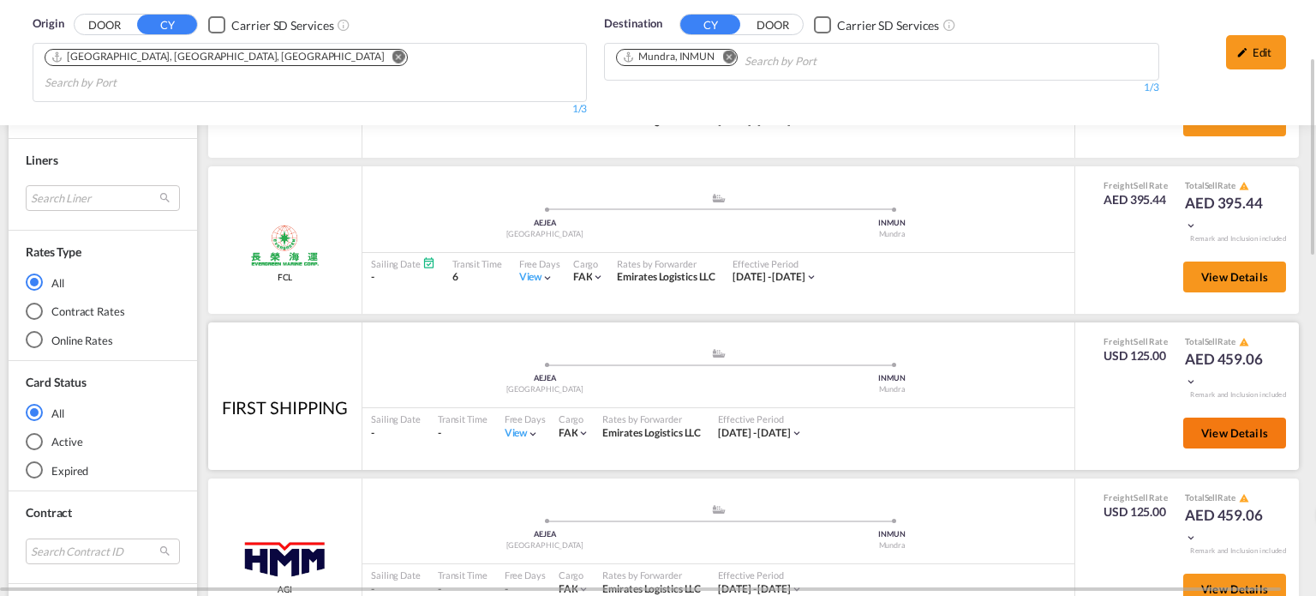
click at [1201, 417] on button "View Details" at bounding box center [1234, 432] width 103 height 31
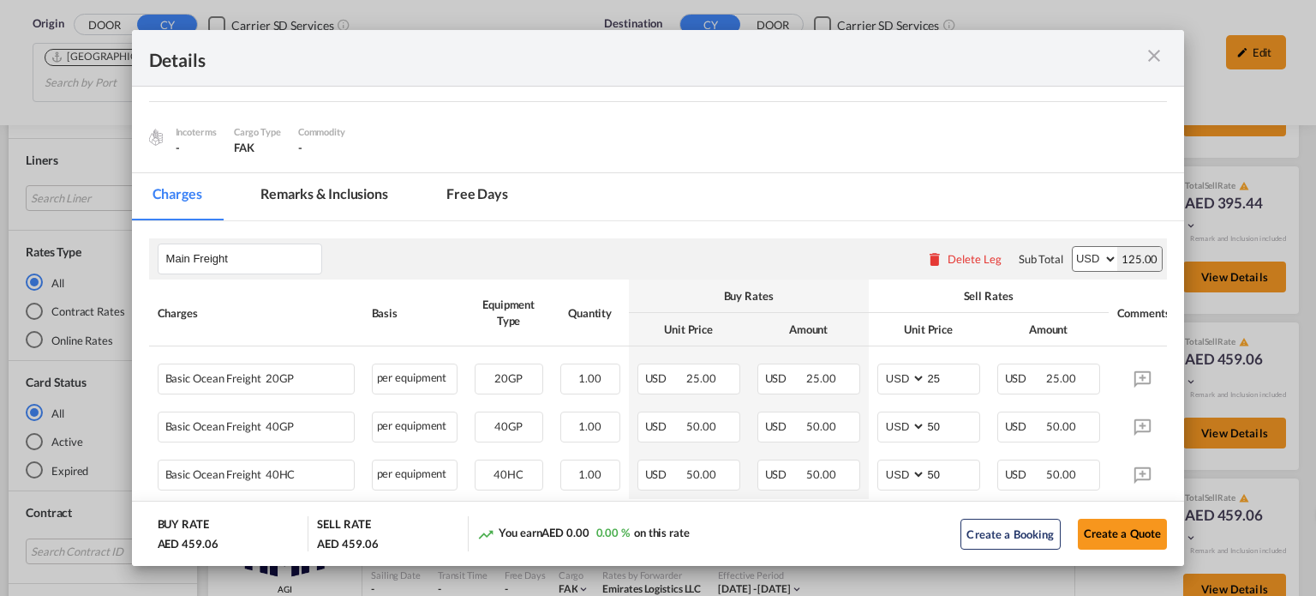
scroll to position [240, 0]
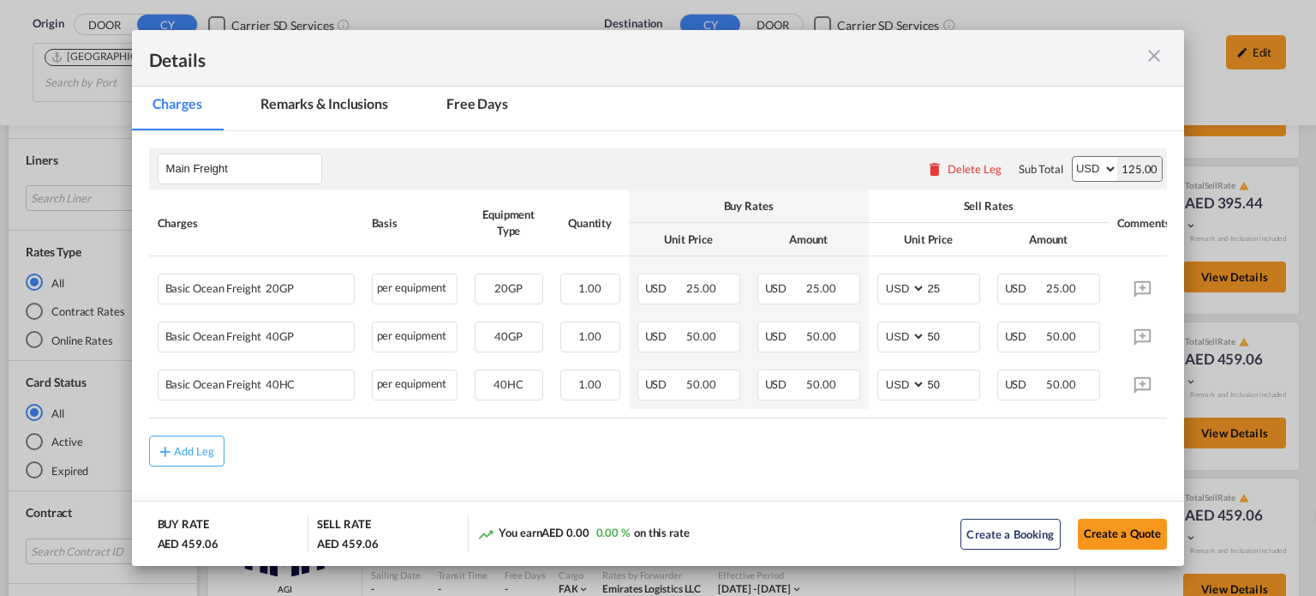
click at [1152, 57] on md-icon "icon-close m-3 fg-AAA8AD cursor" at bounding box center [1154, 55] width 21 height 21
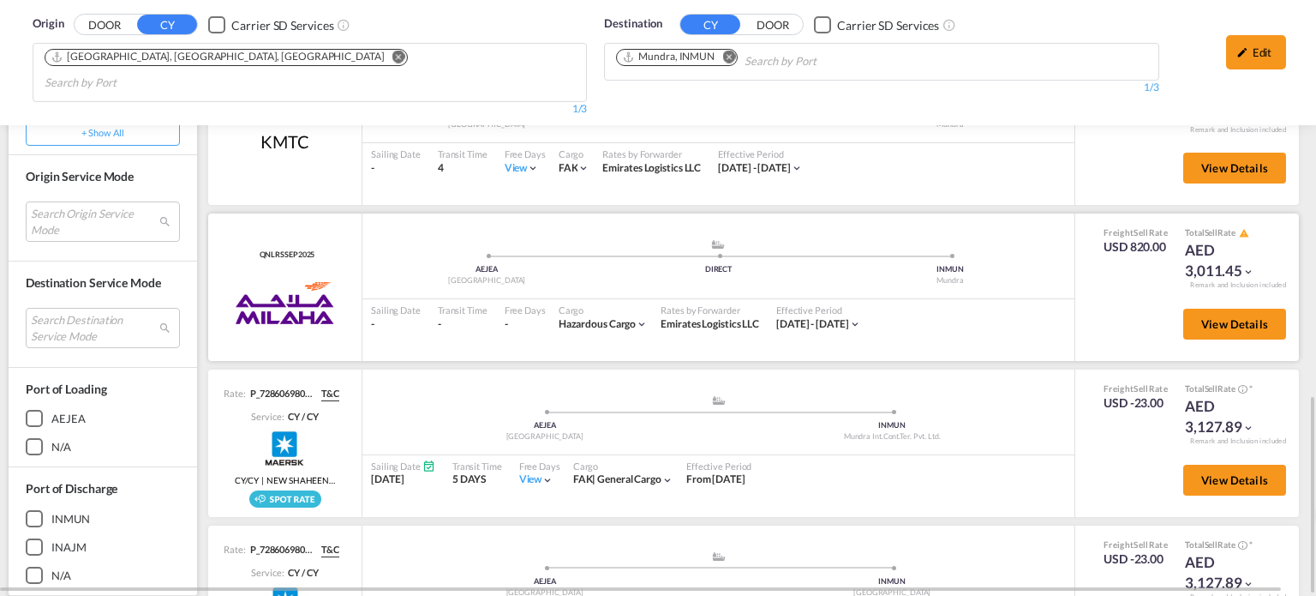
scroll to position [1027, 0]
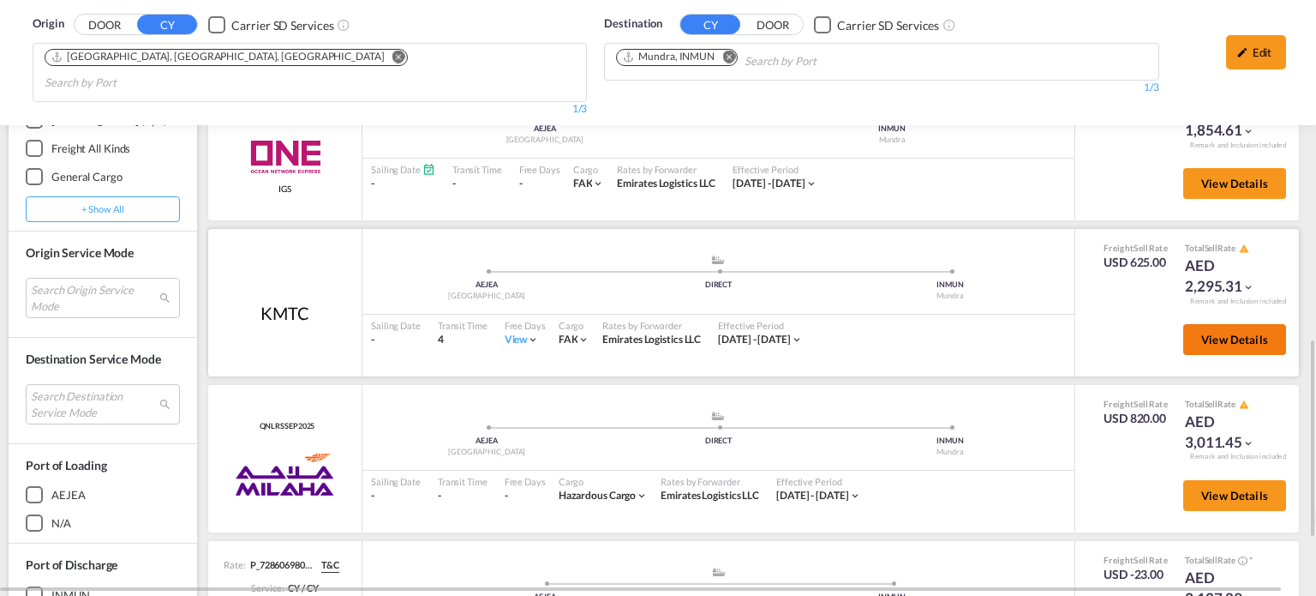
click at [1242, 332] on span "View Details" at bounding box center [1234, 339] width 67 height 14
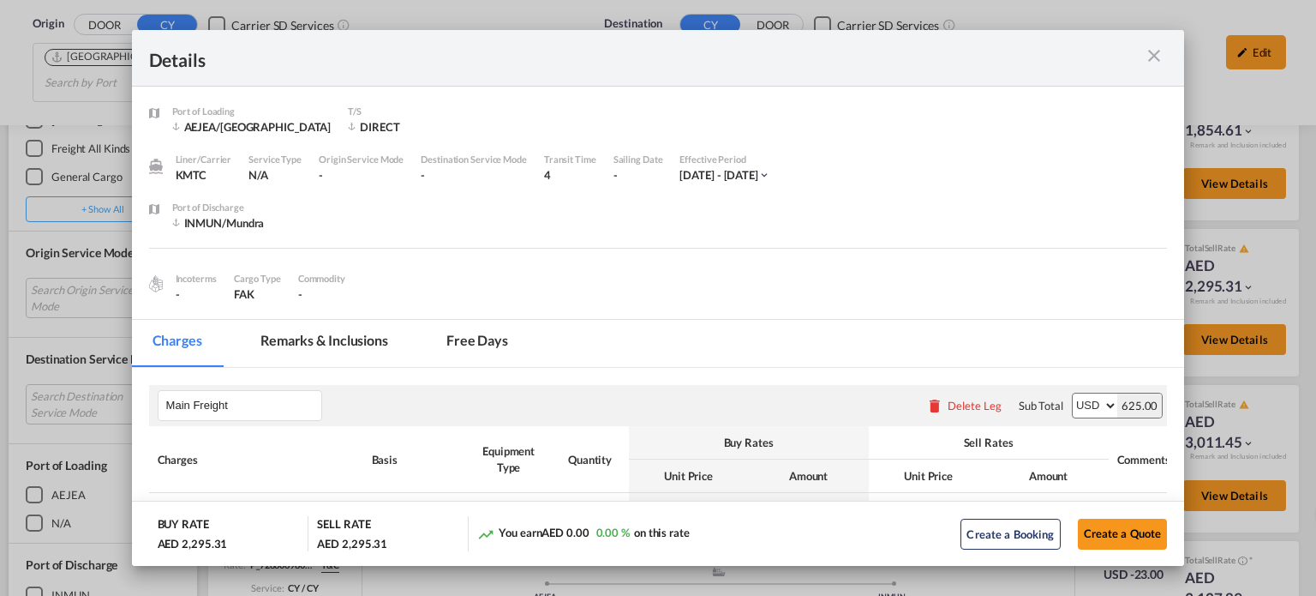
scroll to position [240, 0]
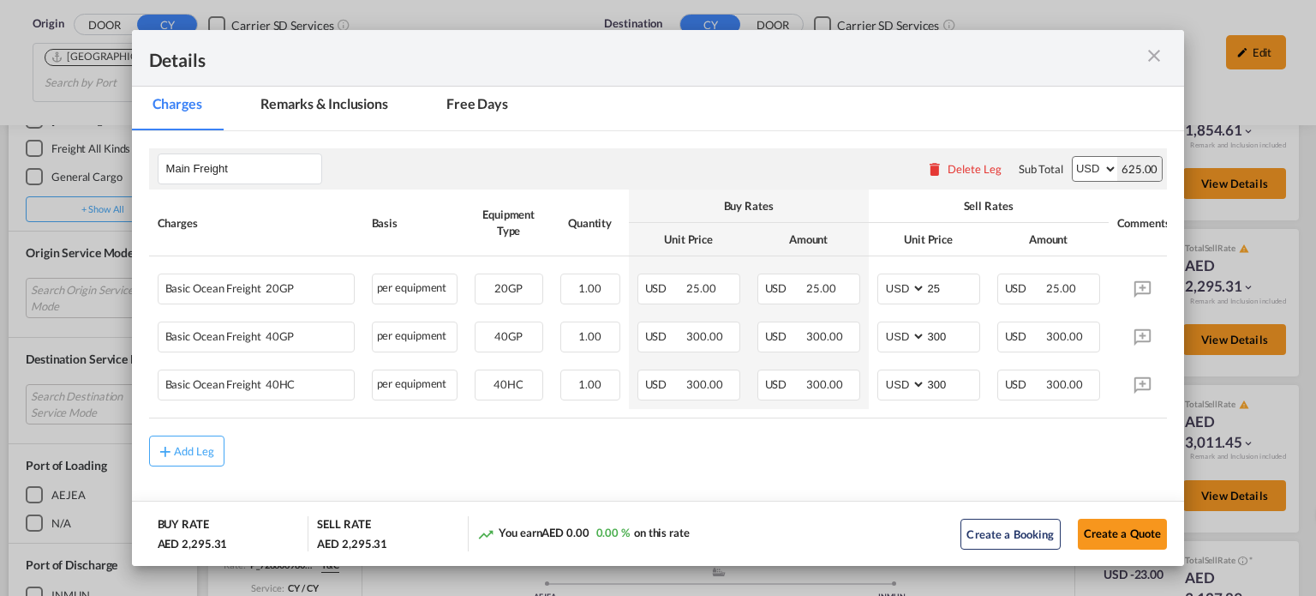
click at [1162, 57] on md-icon "icon-close m-3 fg-AAA8AD cursor" at bounding box center [1154, 55] width 21 height 21
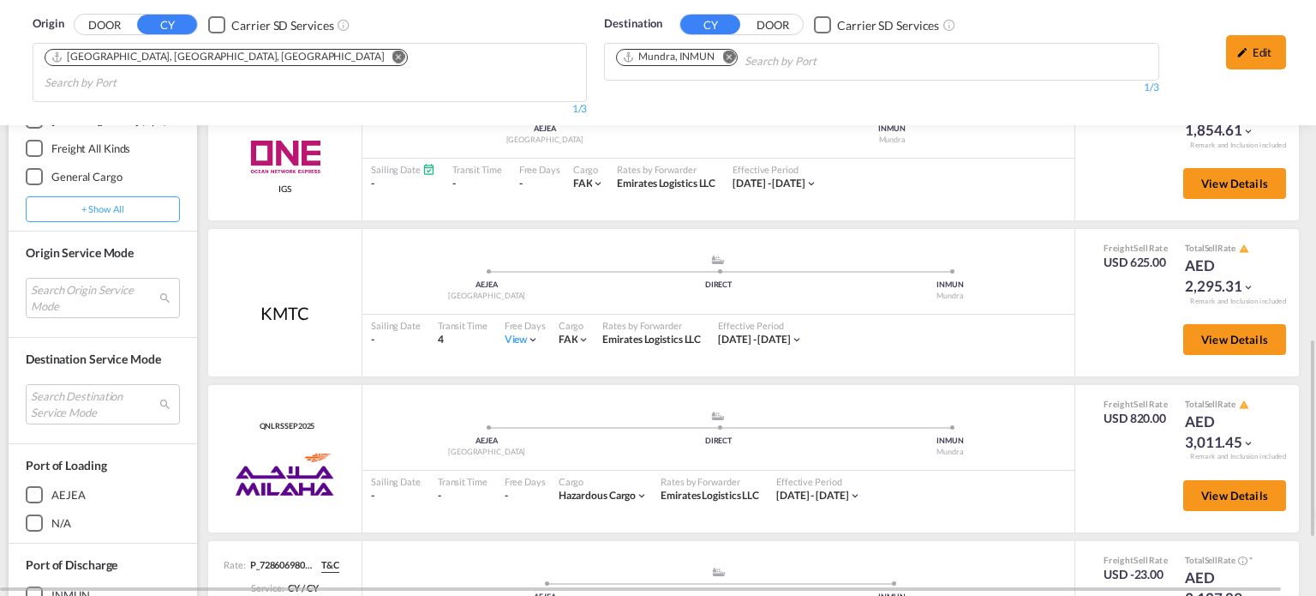
click at [733, 57] on md-icon "Remove" at bounding box center [728, 57] width 13 height 13
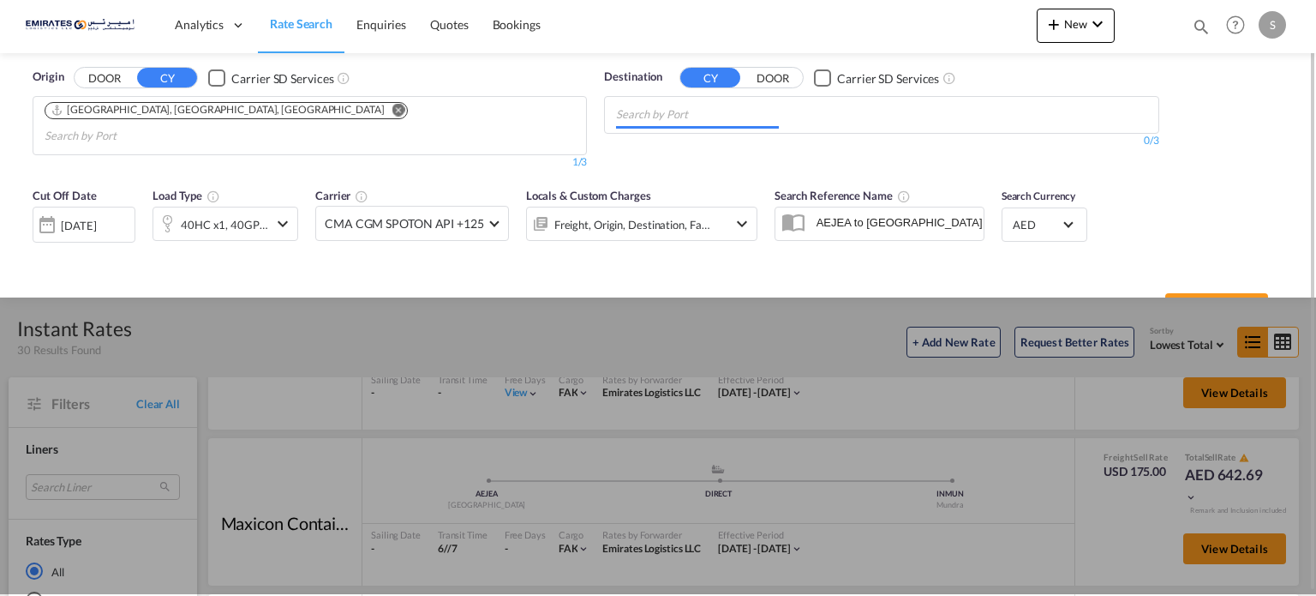
scroll to position [0, 0]
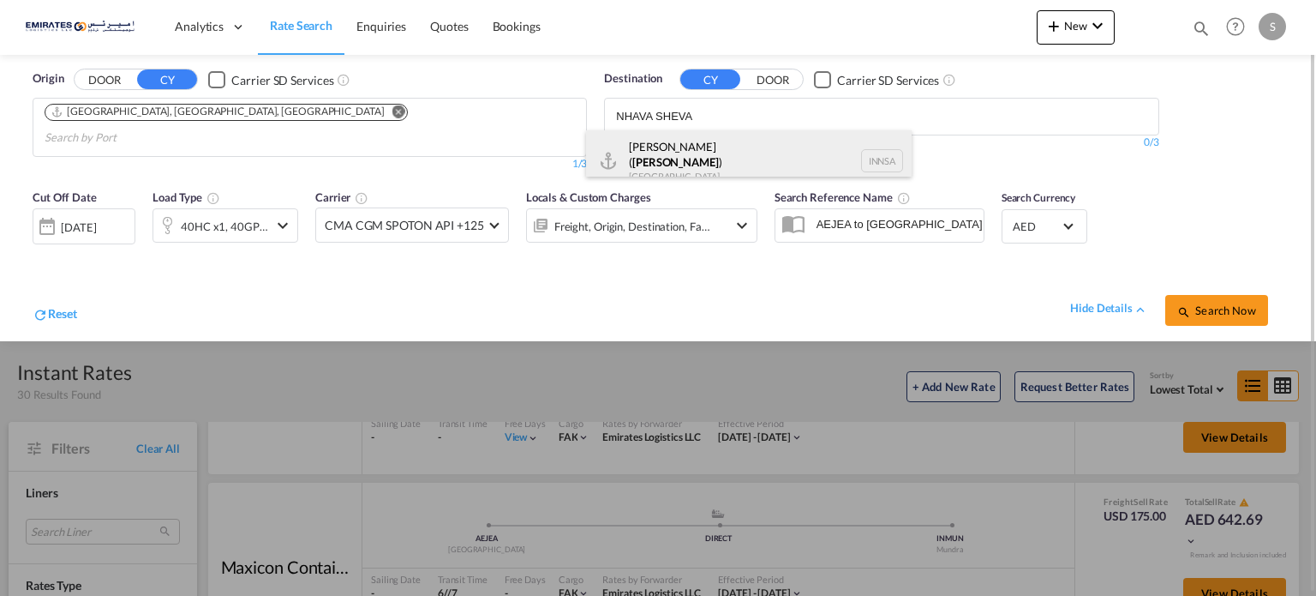
type input "NHAVA SHEVA"
click at [663, 144] on div "[PERSON_NAME] ( [GEOGRAPHIC_DATA] ) [GEOGRAPHIC_DATA] [GEOGRAPHIC_DATA]" at bounding box center [749, 161] width 326 height 62
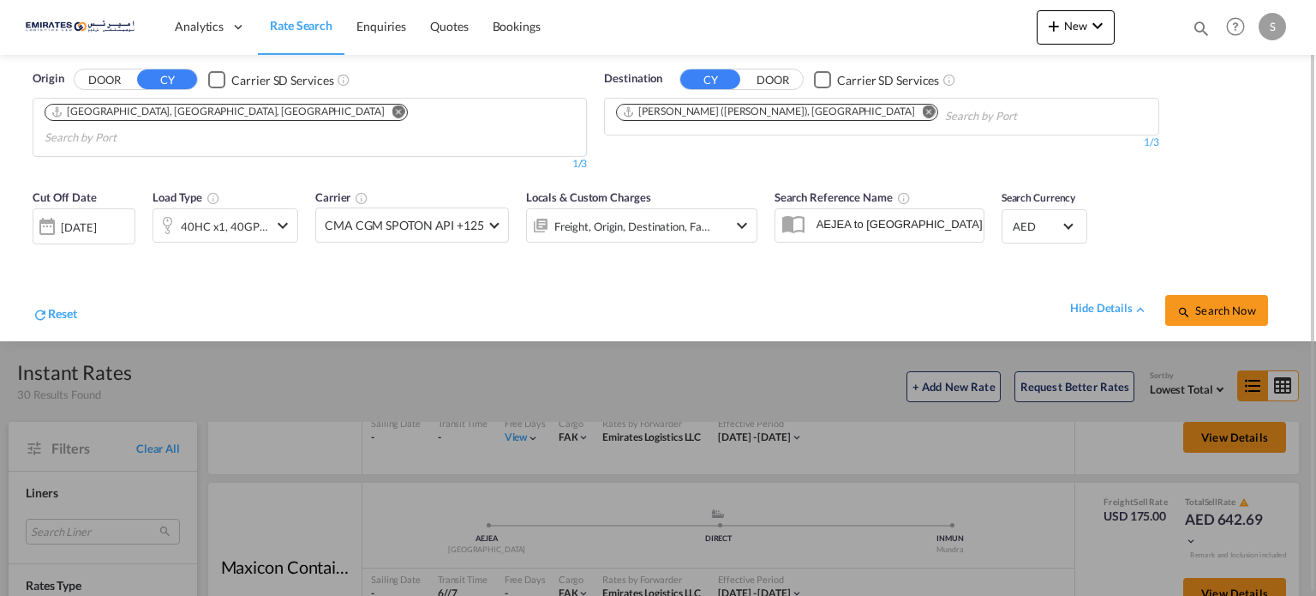
click at [1214, 302] on button "Search Now" at bounding box center [1216, 310] width 103 height 31
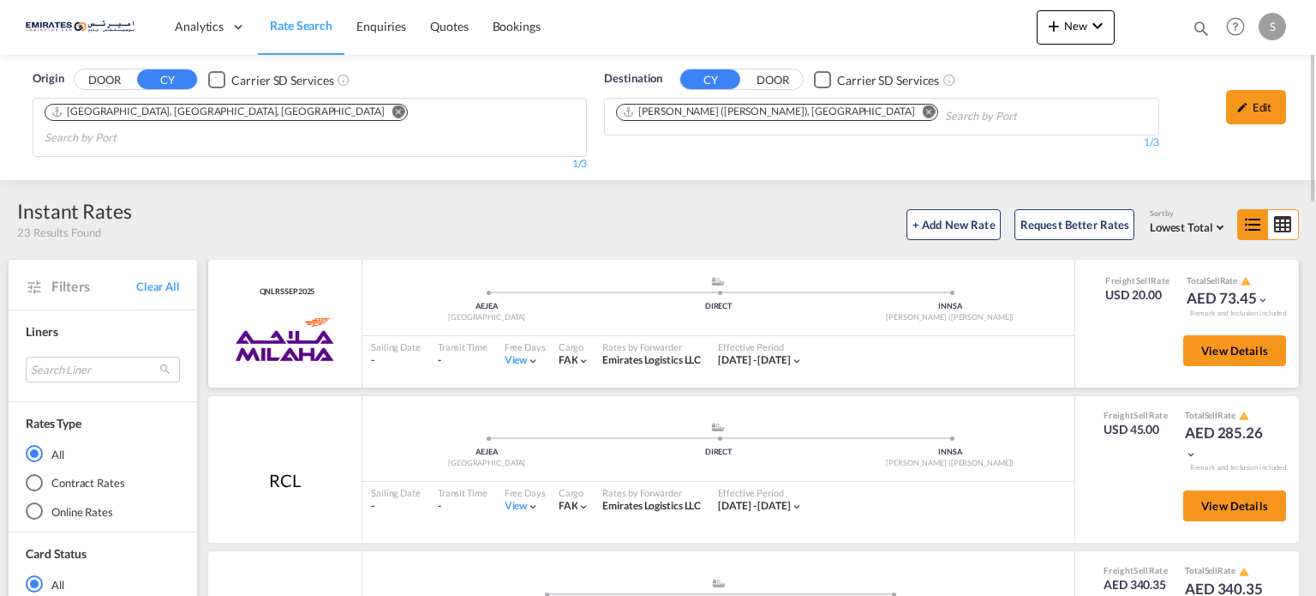
click at [511, 353] on div "View" at bounding box center [522, 360] width 35 height 15
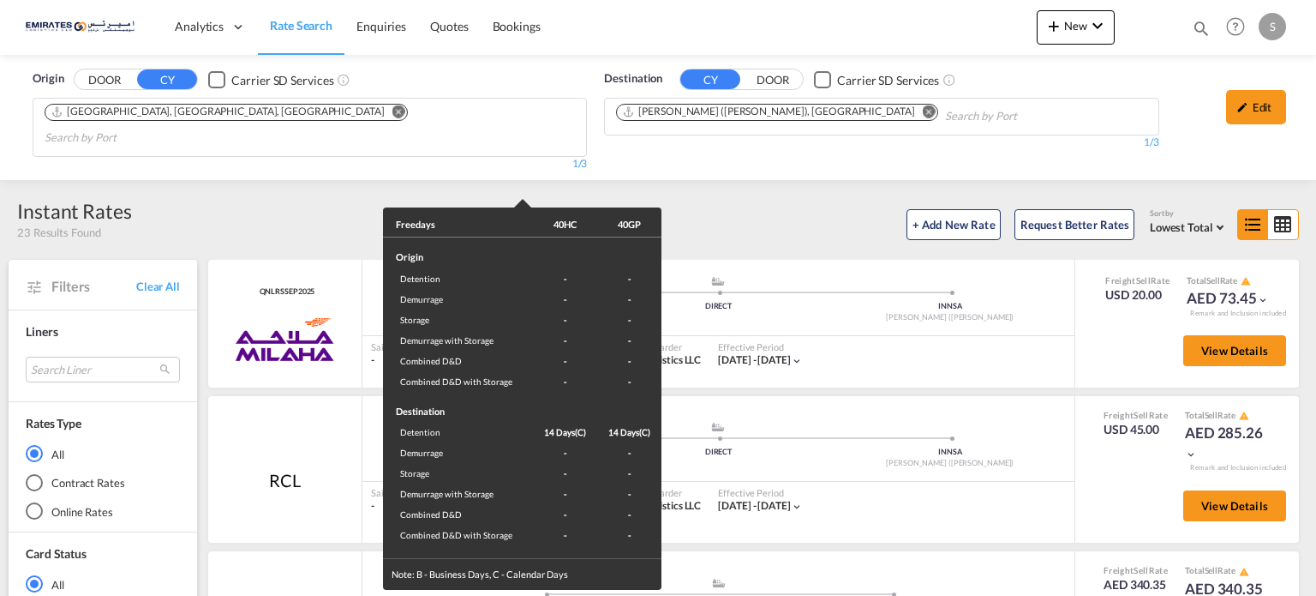
click at [943, 347] on div "Freedays 40HC 40GP Origin Detention - - Demurrage - - Storage - - Demurrage wit…" at bounding box center [658, 298] width 1316 height 596
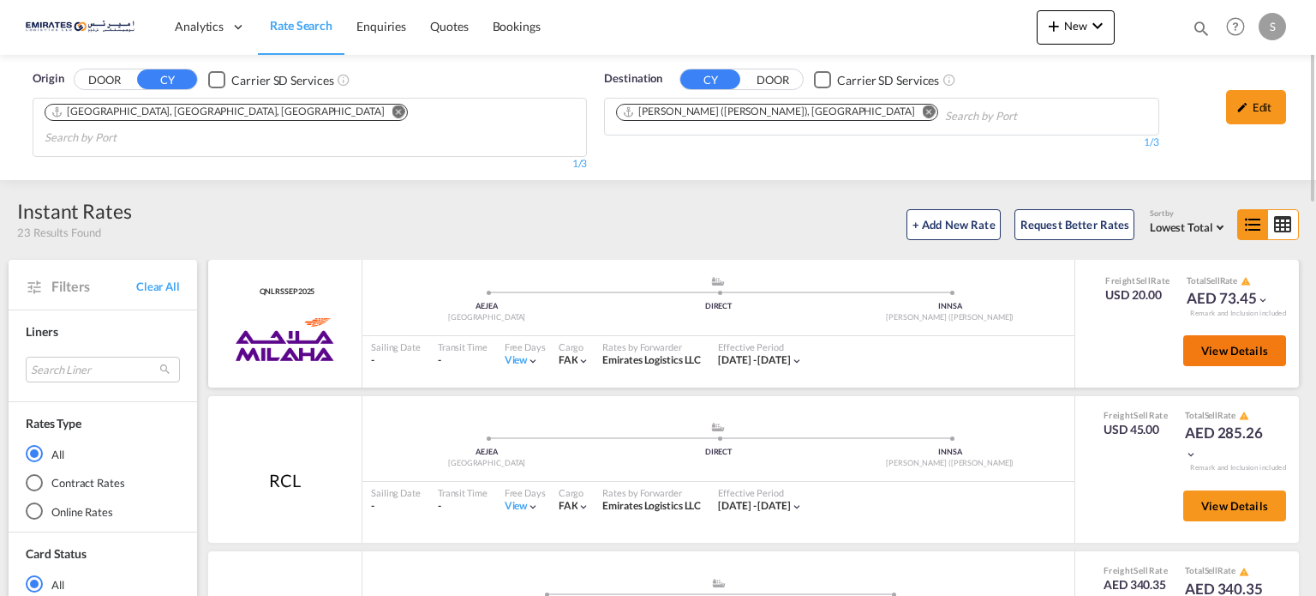
click at [1248, 344] on span "View Details" at bounding box center [1234, 351] width 67 height 14
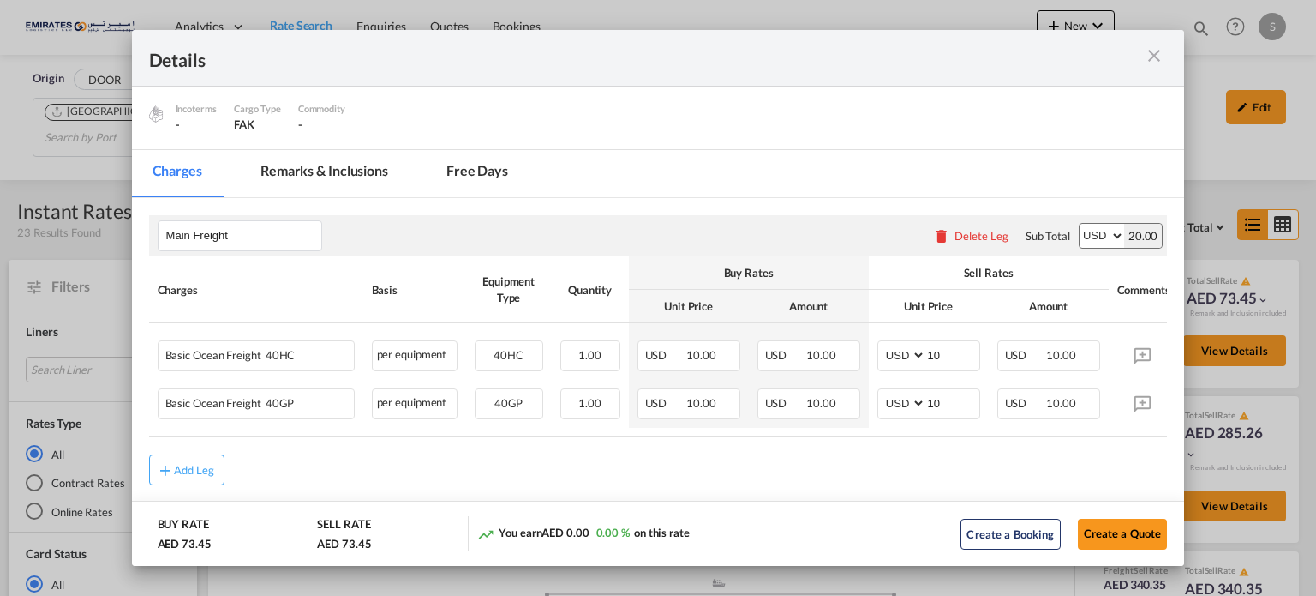
scroll to position [192, 0]
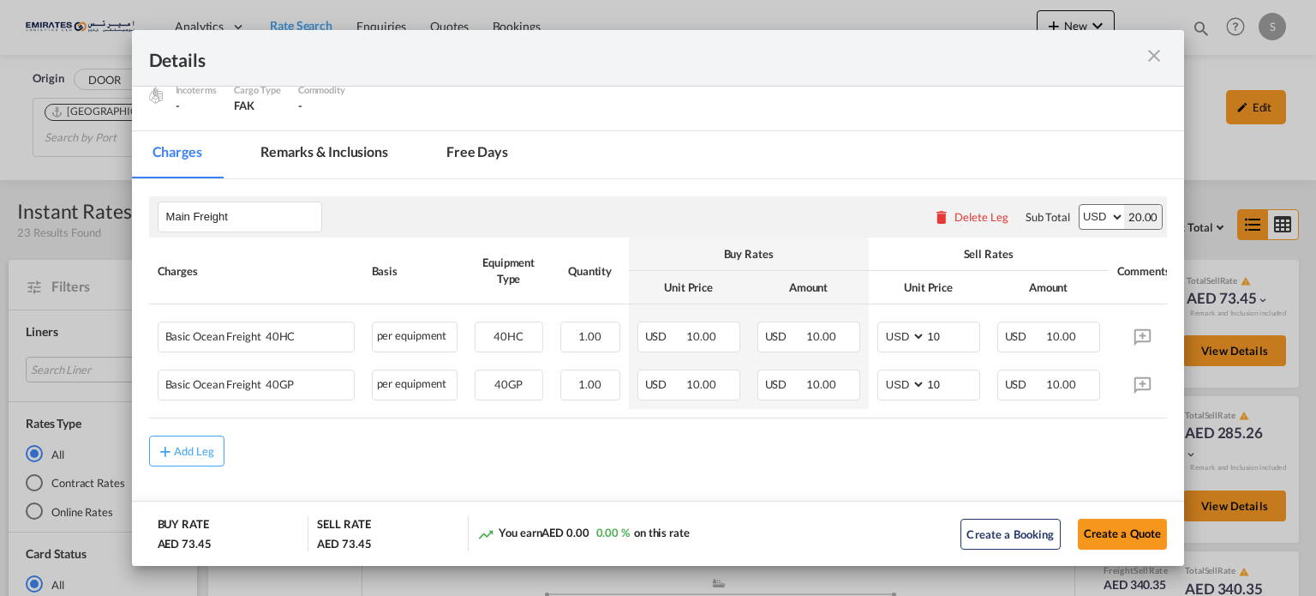
click at [1165, 58] on md-icon "icon-close m-3 fg-AAA8AD cursor" at bounding box center [1154, 55] width 21 height 21
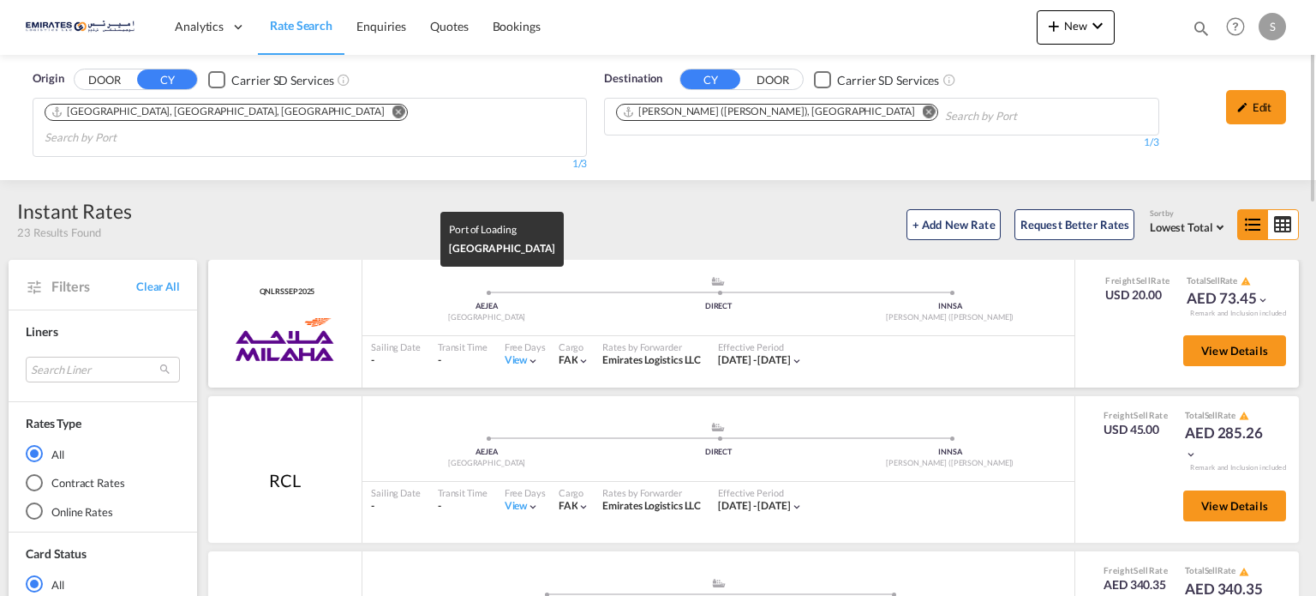
scroll to position [86, 0]
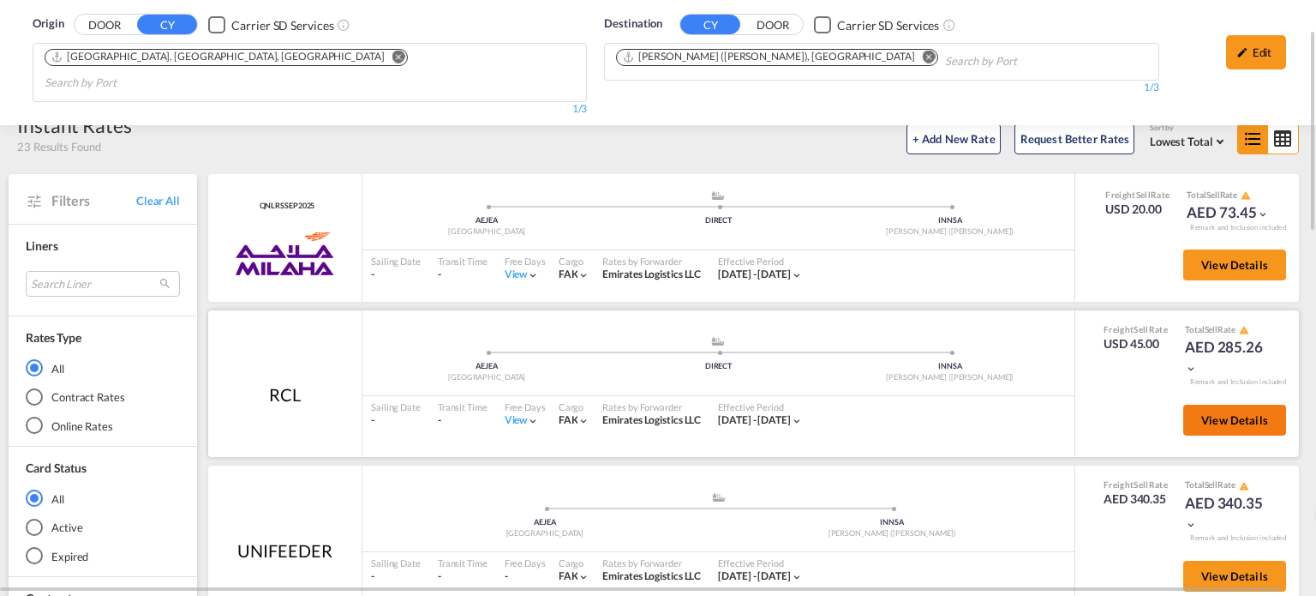
click at [1238, 407] on button "View Details" at bounding box center [1234, 419] width 103 height 31
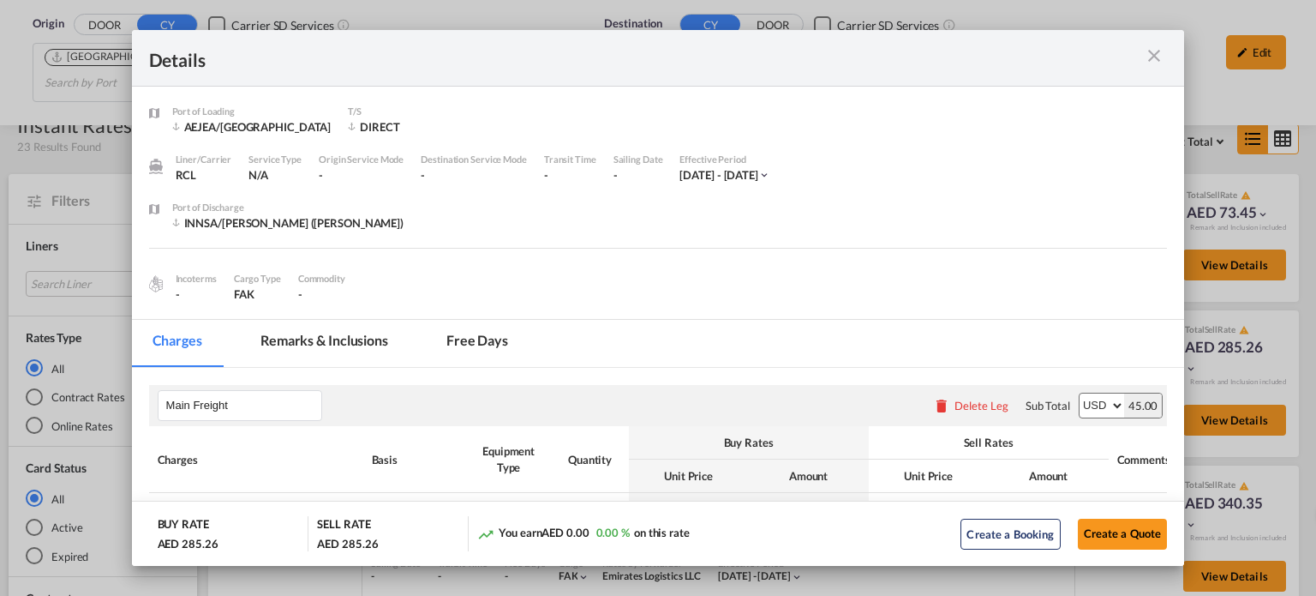
scroll to position [257, 0]
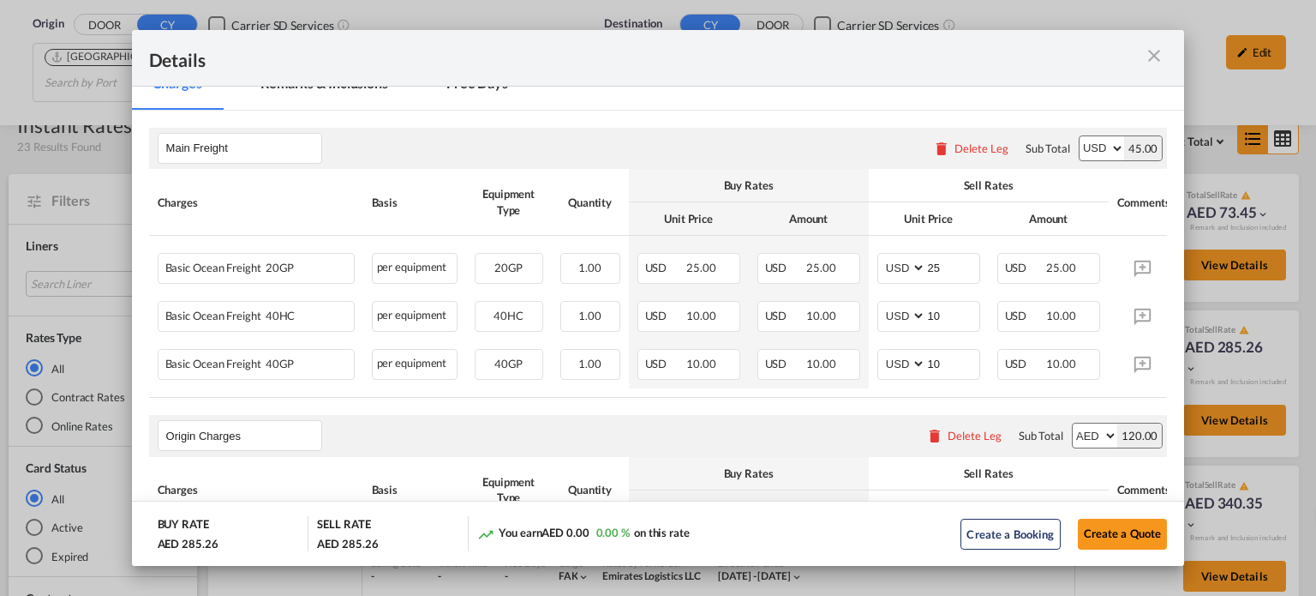
click at [1155, 52] on md-icon "icon-close m-3 fg-AAA8AD cursor" at bounding box center [1154, 55] width 21 height 21
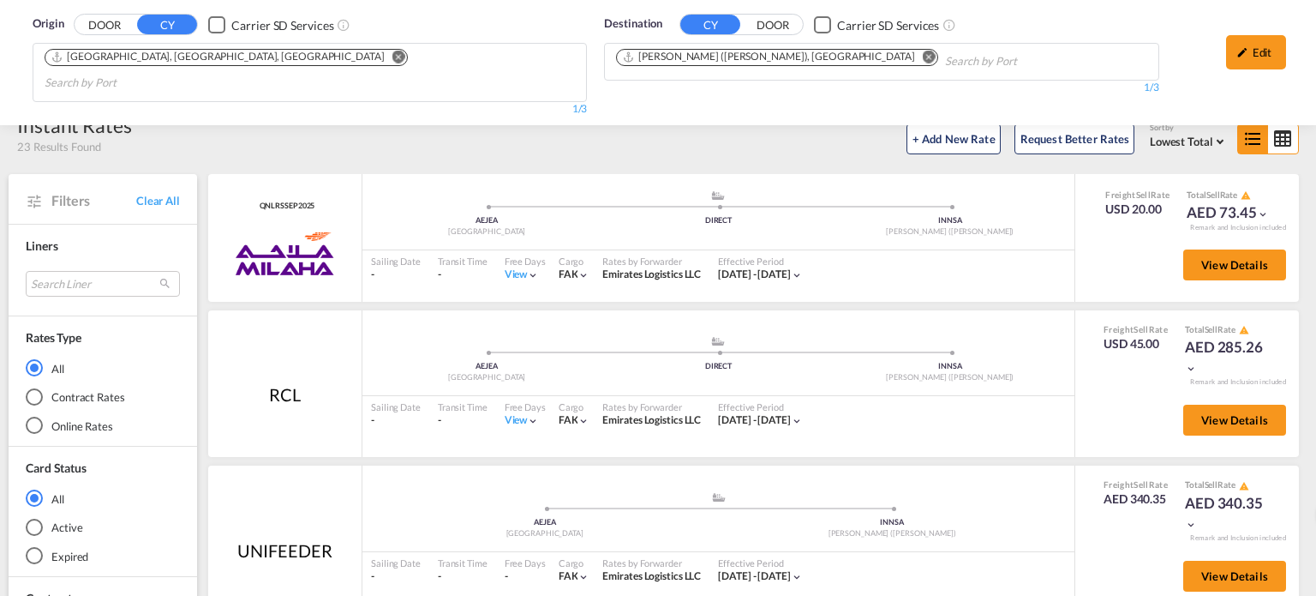
scroll to position [343, 0]
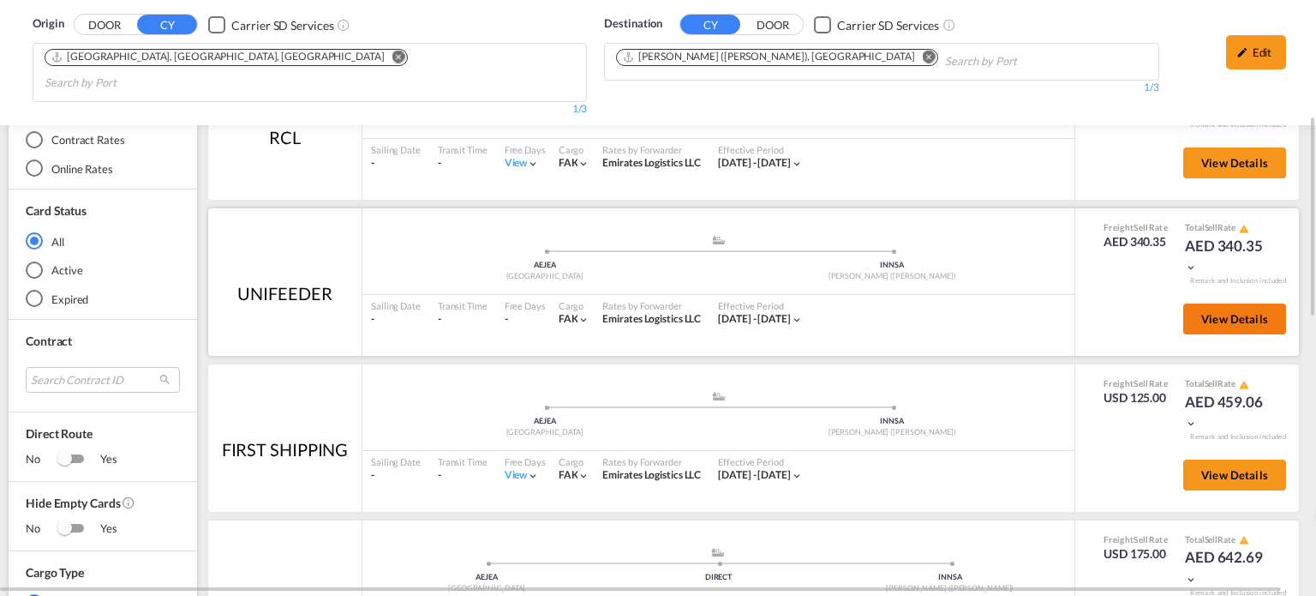
click at [1227, 312] on span "View Details" at bounding box center [1234, 319] width 67 height 14
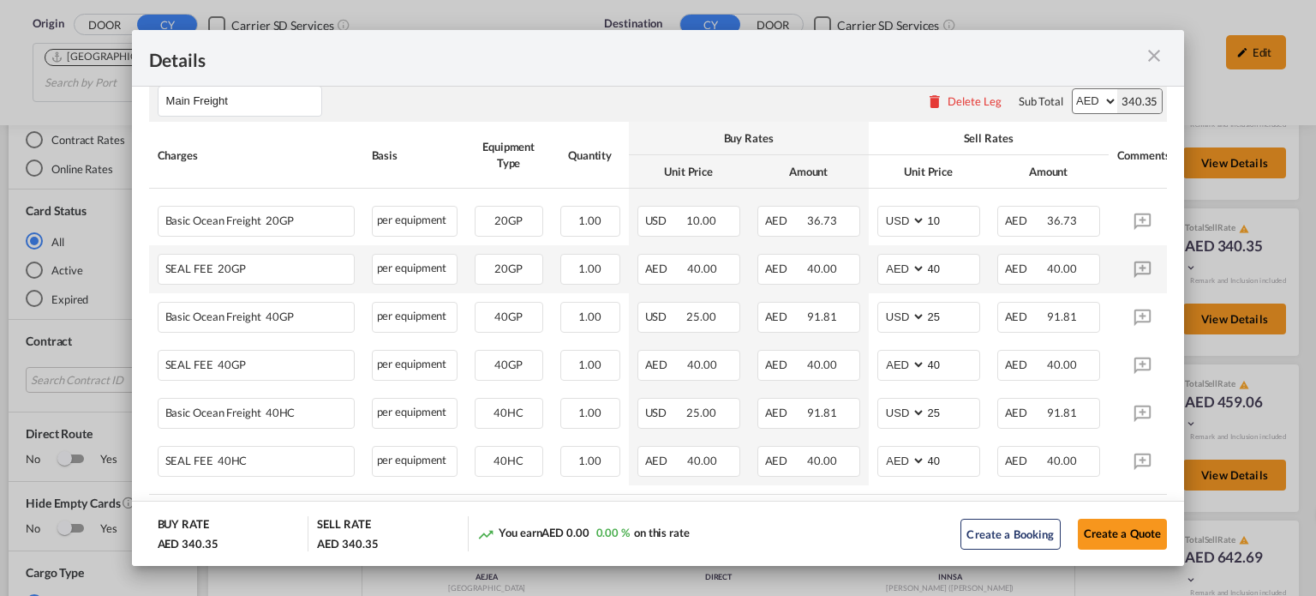
scroll to position [384, 0]
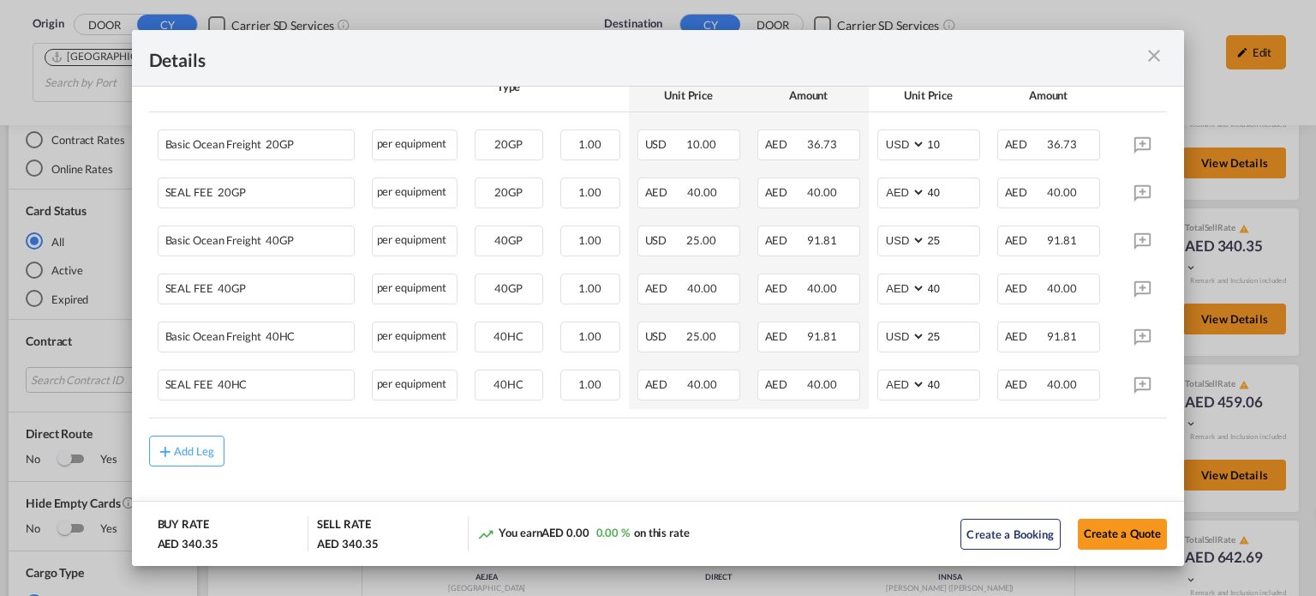
click at [1159, 55] on md-icon "icon-close m-3 fg-AAA8AD cursor" at bounding box center [1154, 55] width 21 height 21
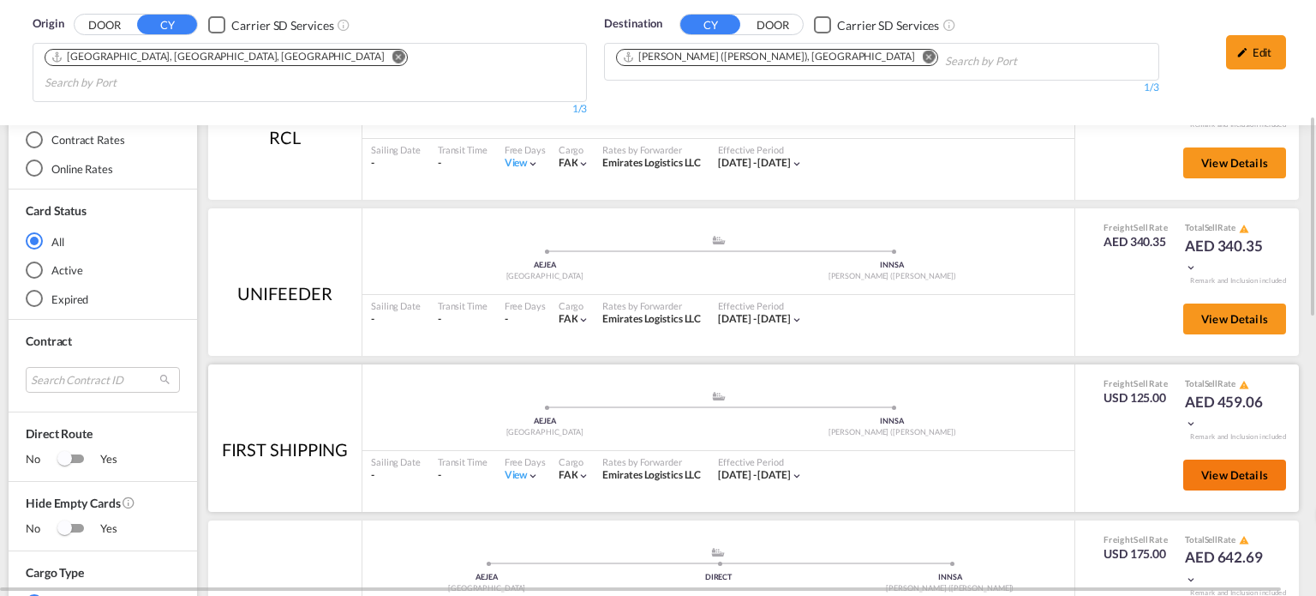
click at [1213, 459] on button "View Details" at bounding box center [1234, 474] width 103 height 31
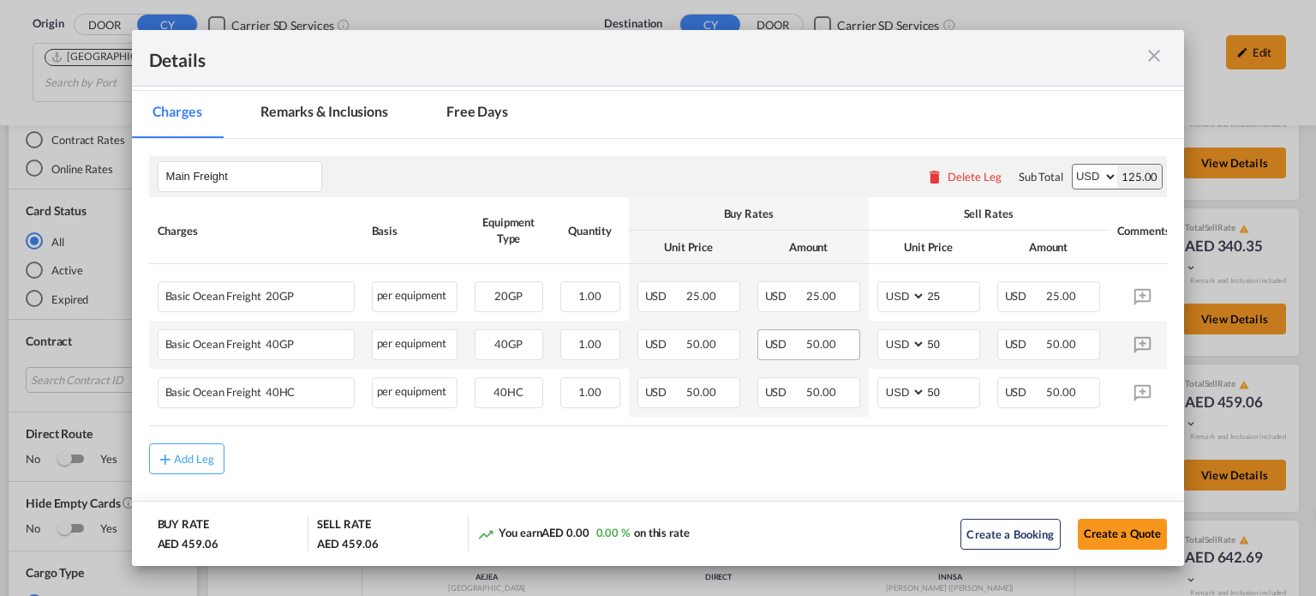
scroll to position [240, 0]
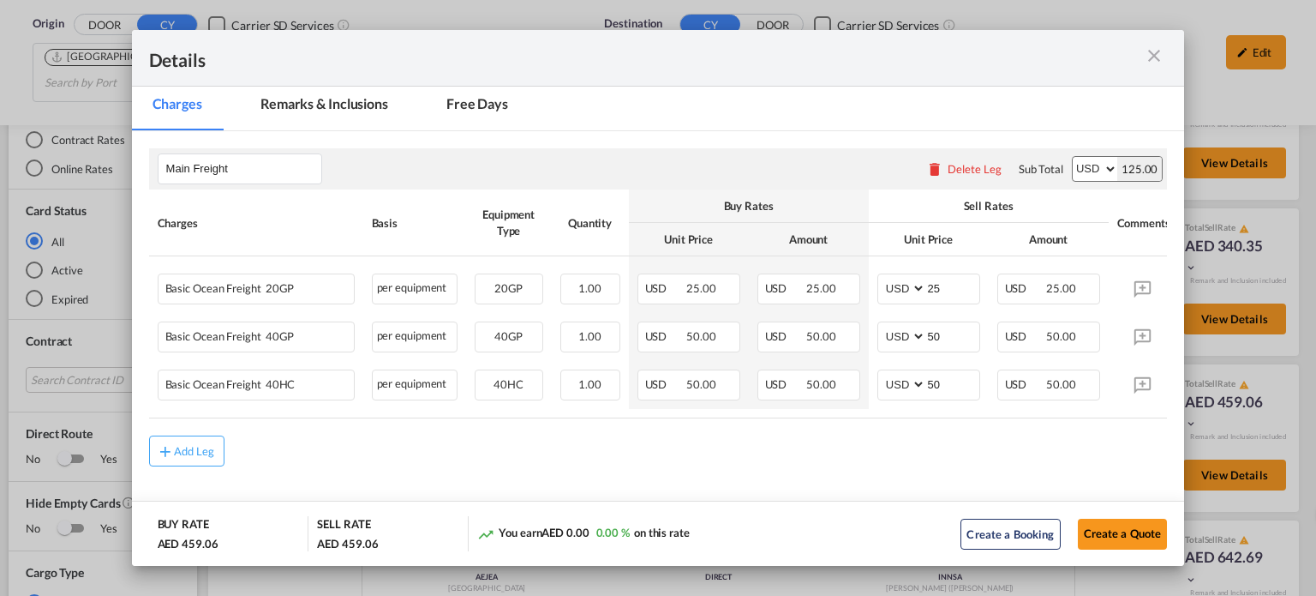
click at [1154, 61] on md-icon "icon-close m-3 fg-AAA8AD cursor" at bounding box center [1154, 55] width 21 height 21
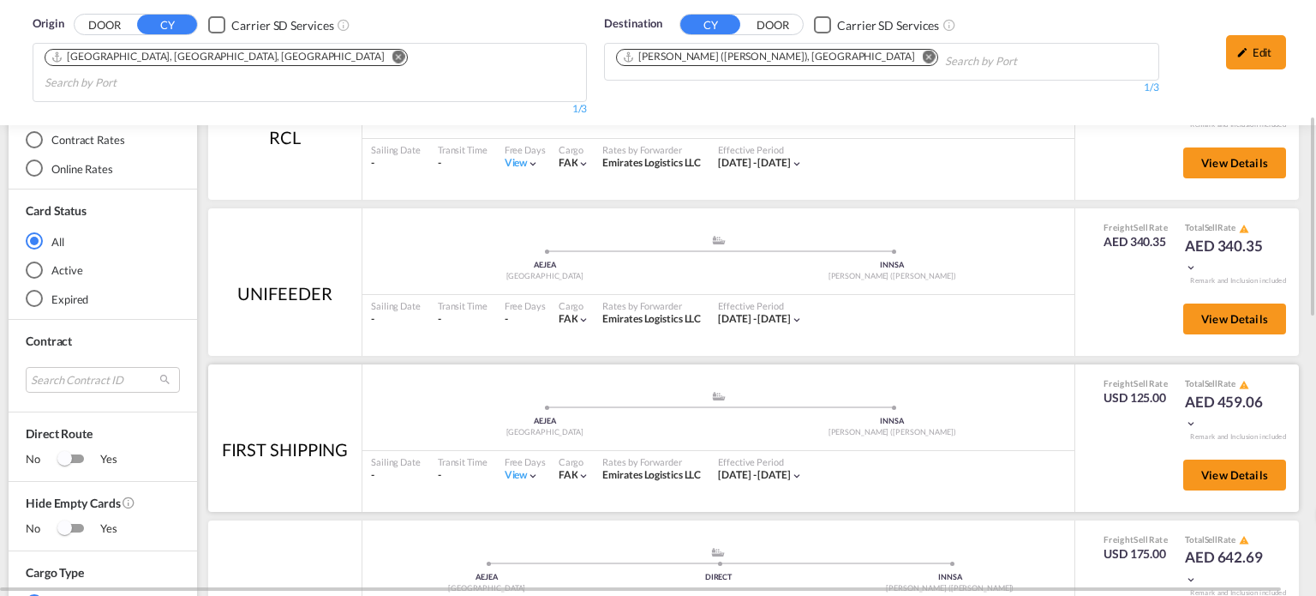
scroll to position [428, 0]
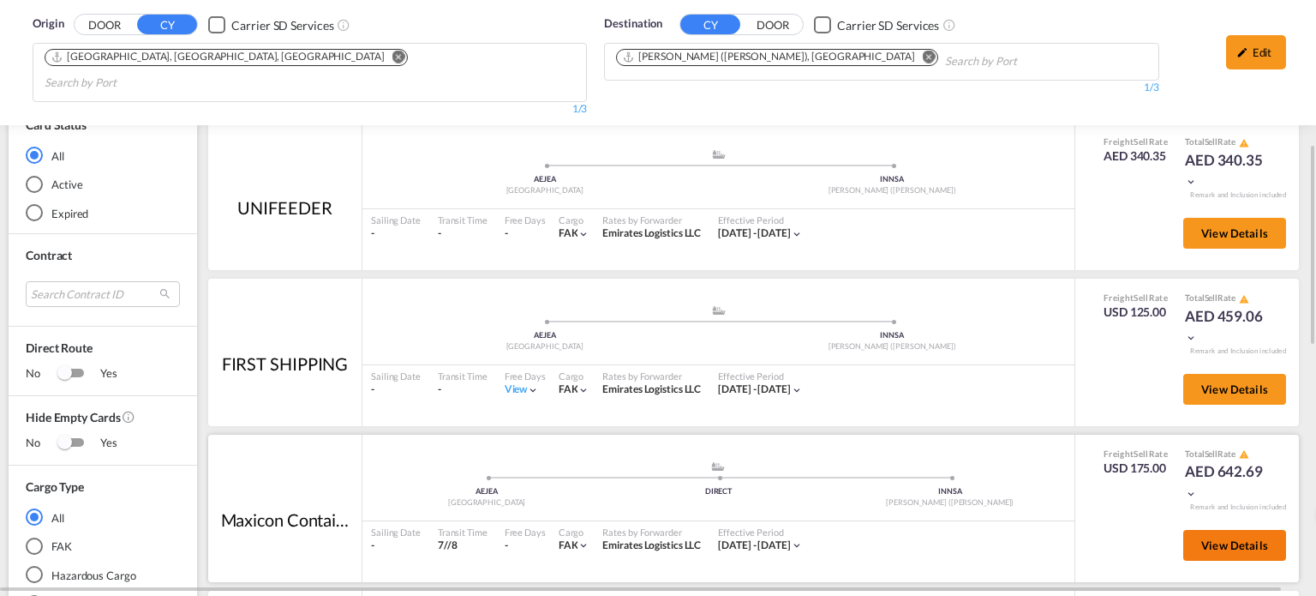
click at [1208, 530] on button "View Details" at bounding box center [1234, 545] width 103 height 31
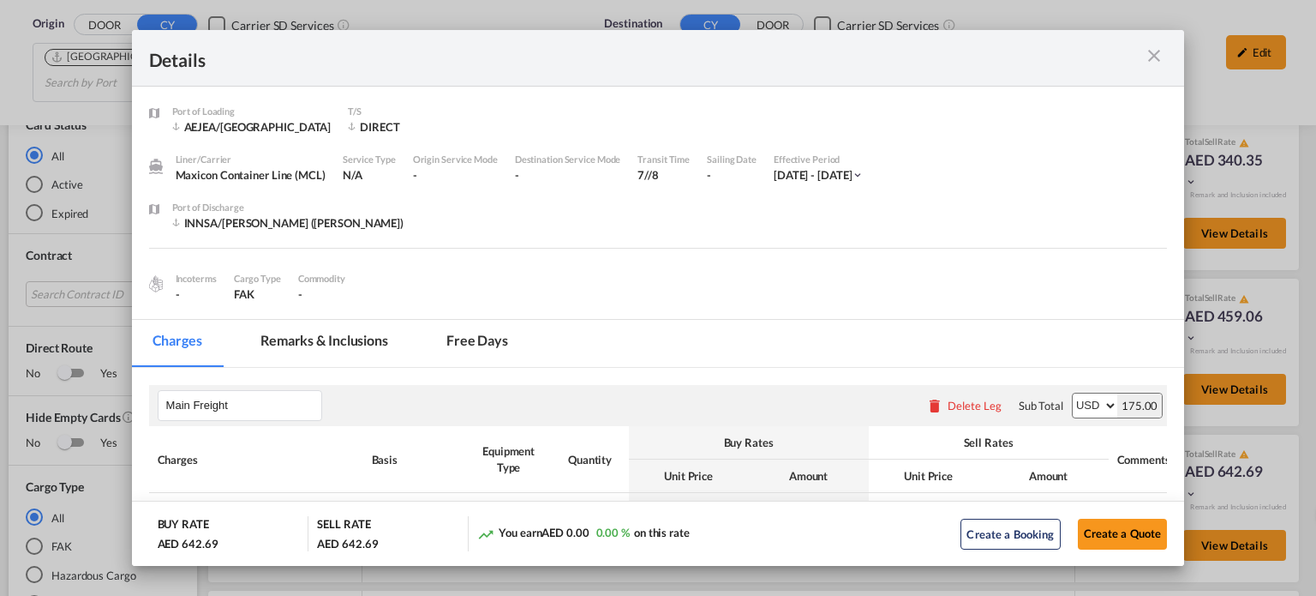
scroll to position [171, 0]
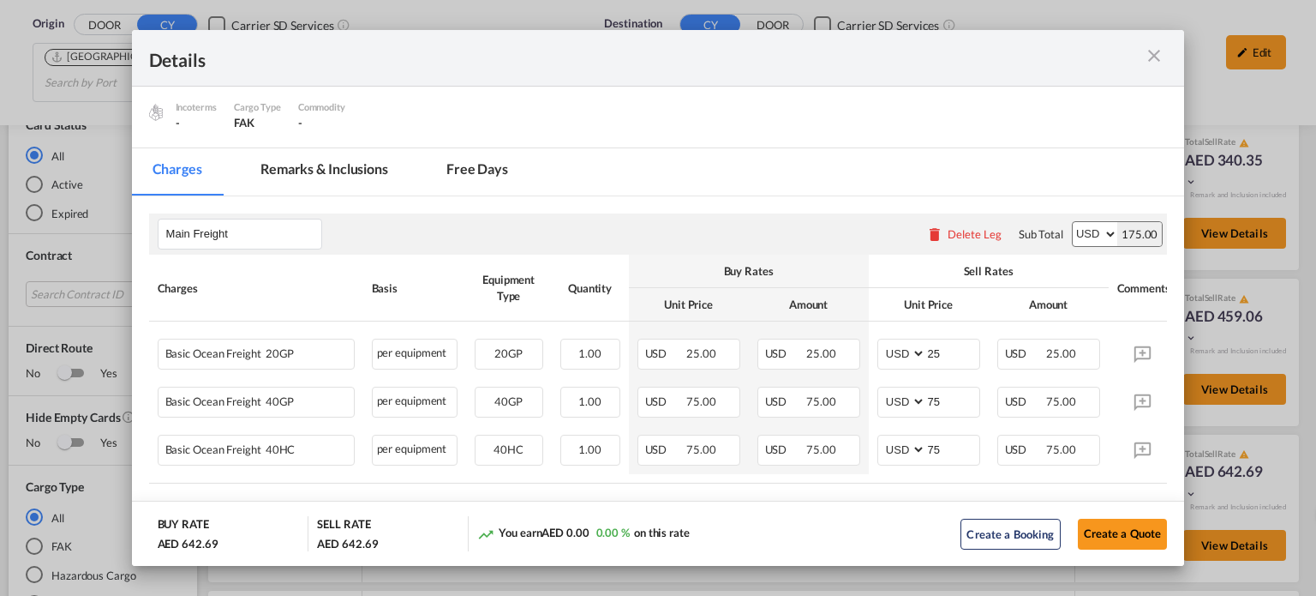
click at [1146, 57] on md-icon "icon-close m-3 fg-AAA8AD cursor" at bounding box center [1154, 55] width 21 height 21
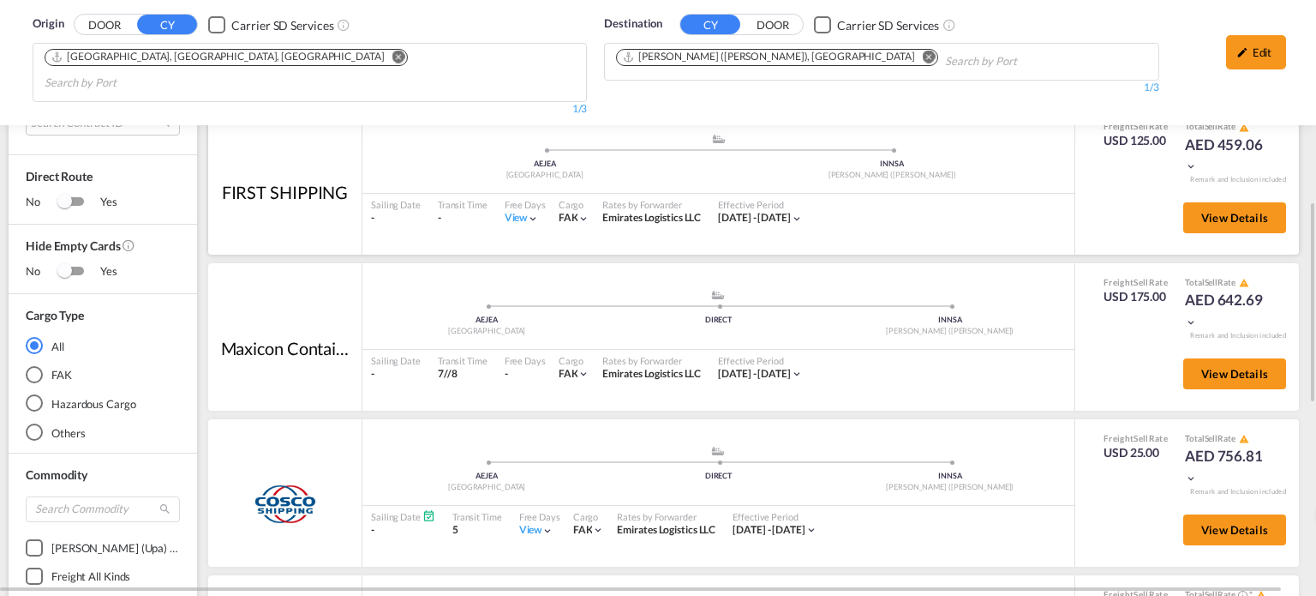
scroll to position [771, 0]
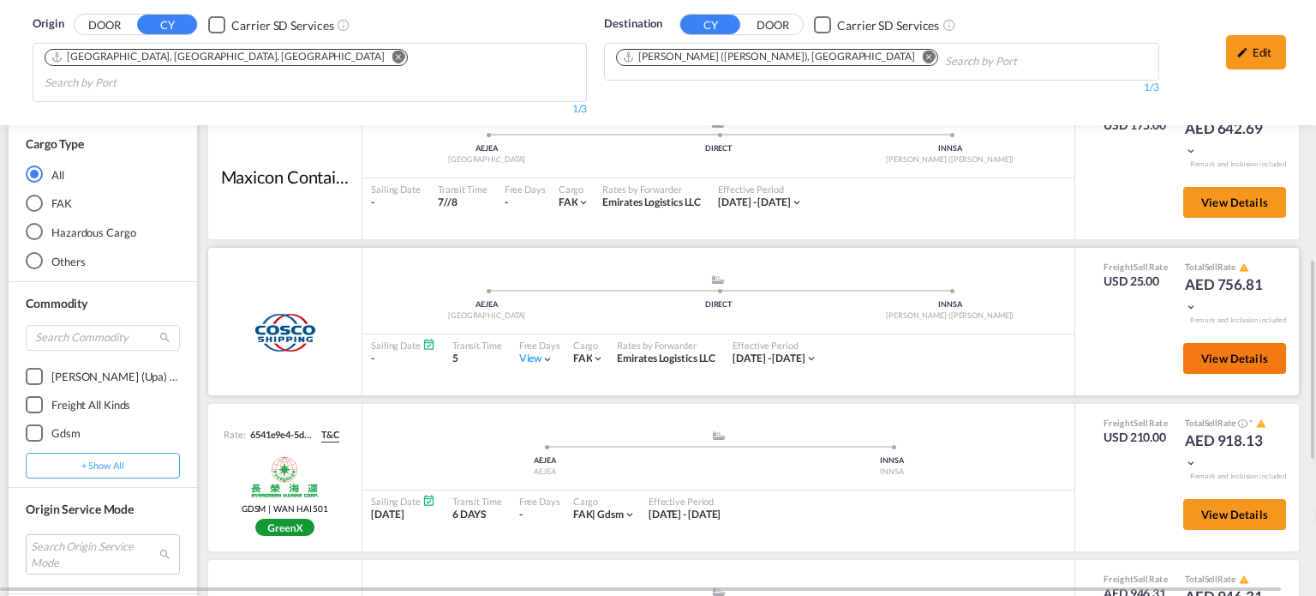
click at [1210, 351] on span "View Details" at bounding box center [1234, 358] width 67 height 14
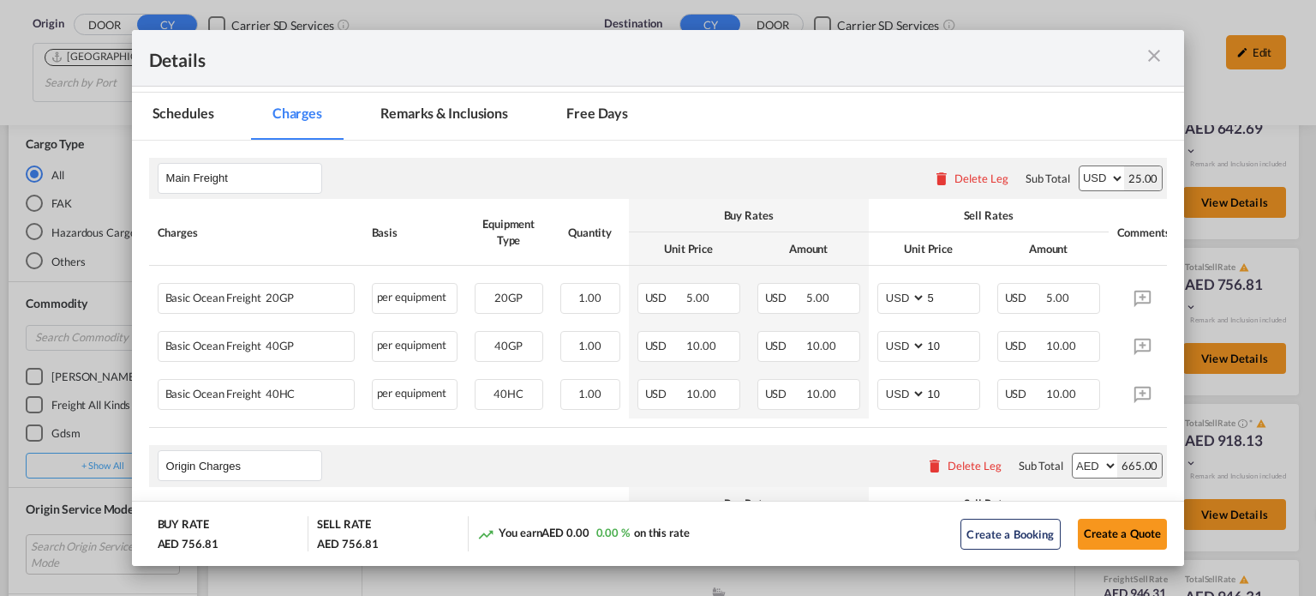
scroll to position [257, 0]
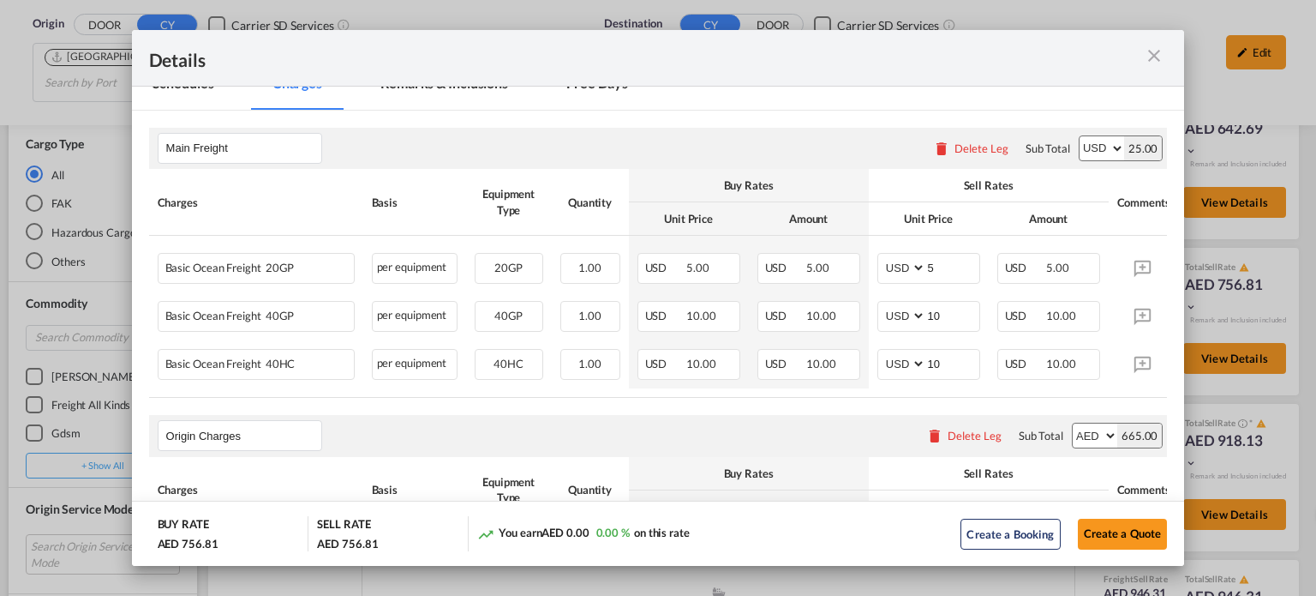
click at [1148, 57] on md-icon "icon-close m-3 fg-AAA8AD cursor" at bounding box center [1154, 55] width 21 height 21
